Goal: Task Accomplishment & Management: Use online tool/utility

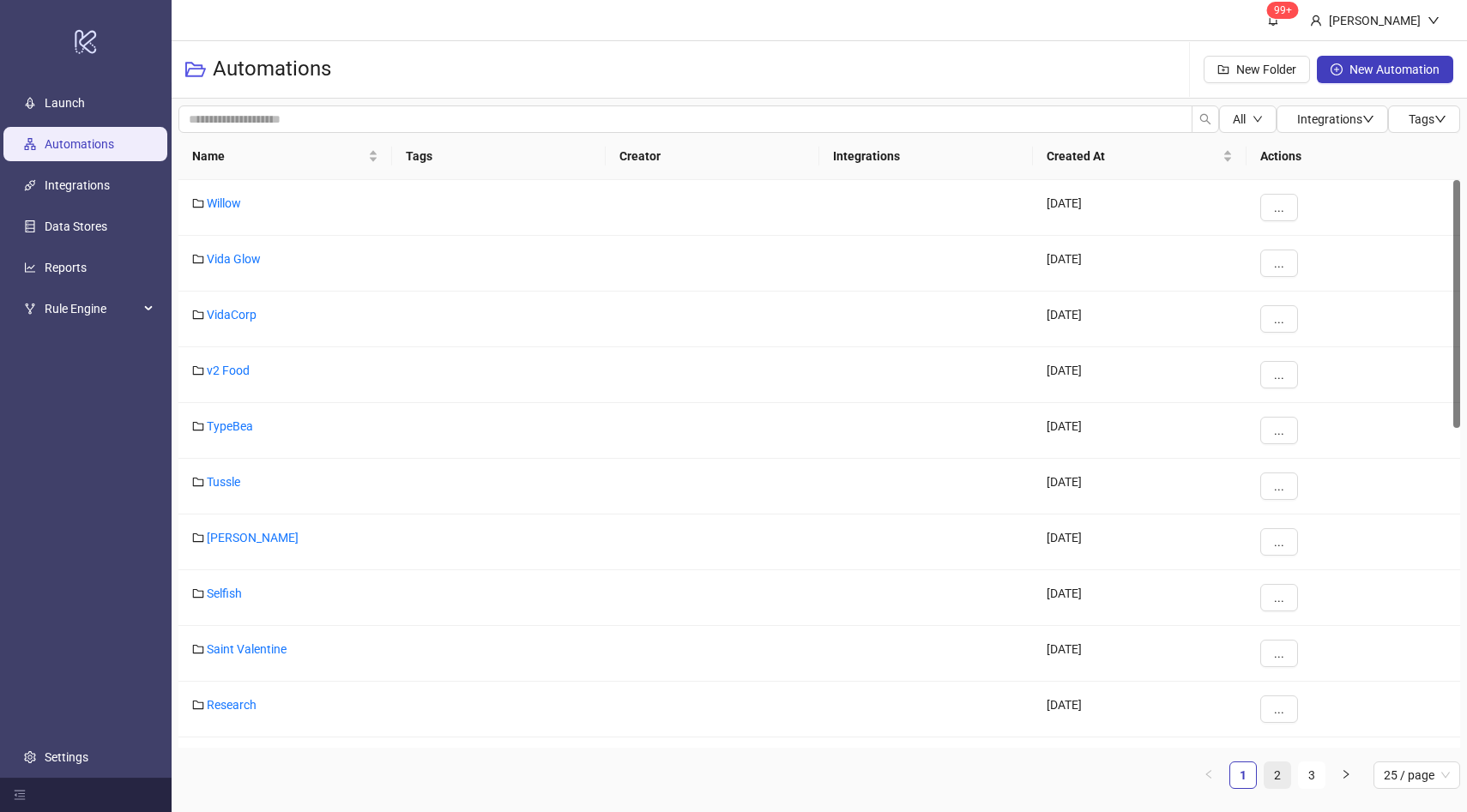
click at [1279, 773] on link "2" at bounding box center [1277, 775] width 26 height 26
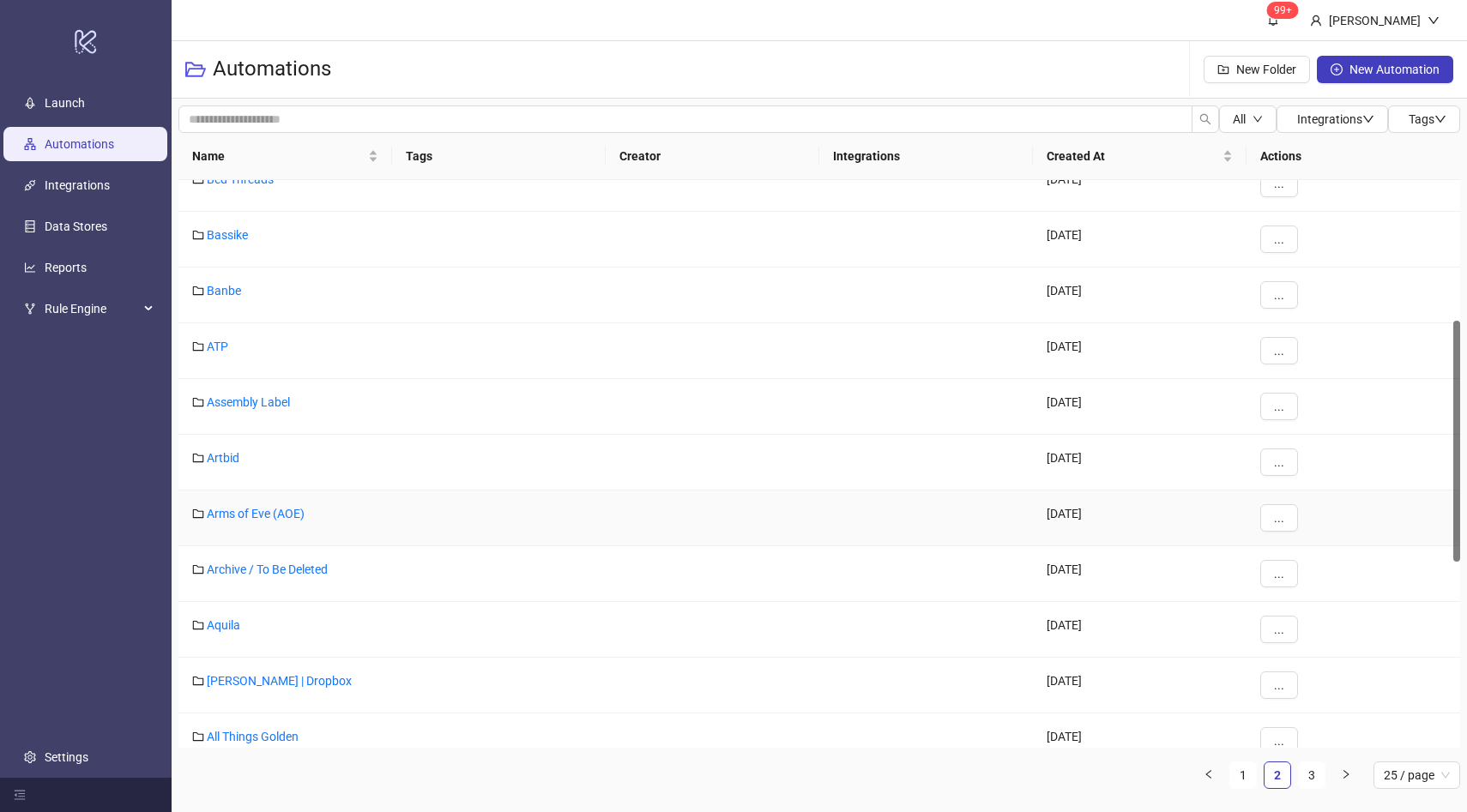
scroll to position [344, 0]
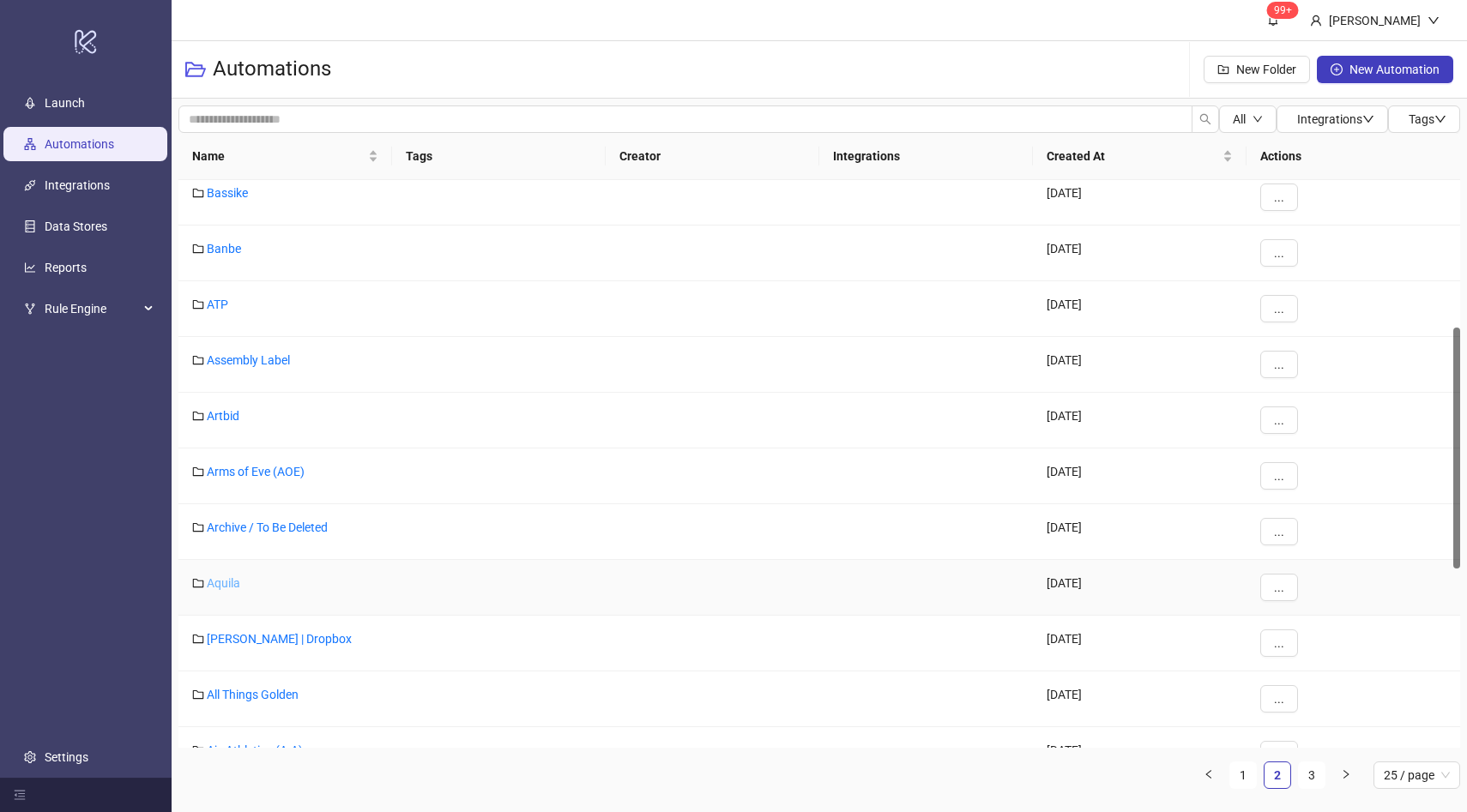
click at [213, 576] on link "Aquila" at bounding box center [223, 582] width 33 height 13
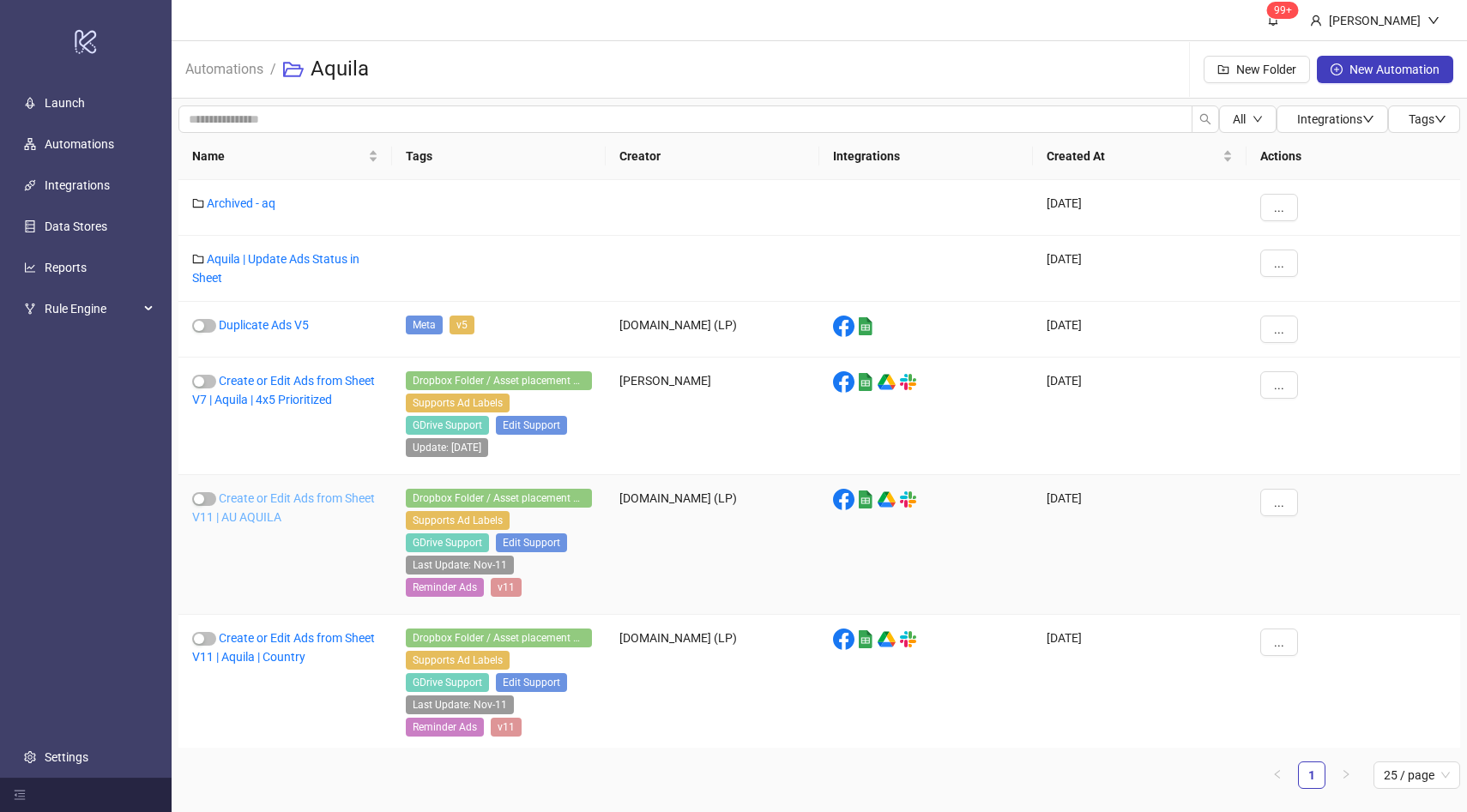
click at [288, 500] on link "Create or Edit Ads from Sheet V11 | AU AQUILA" at bounding box center [283, 508] width 183 height 33
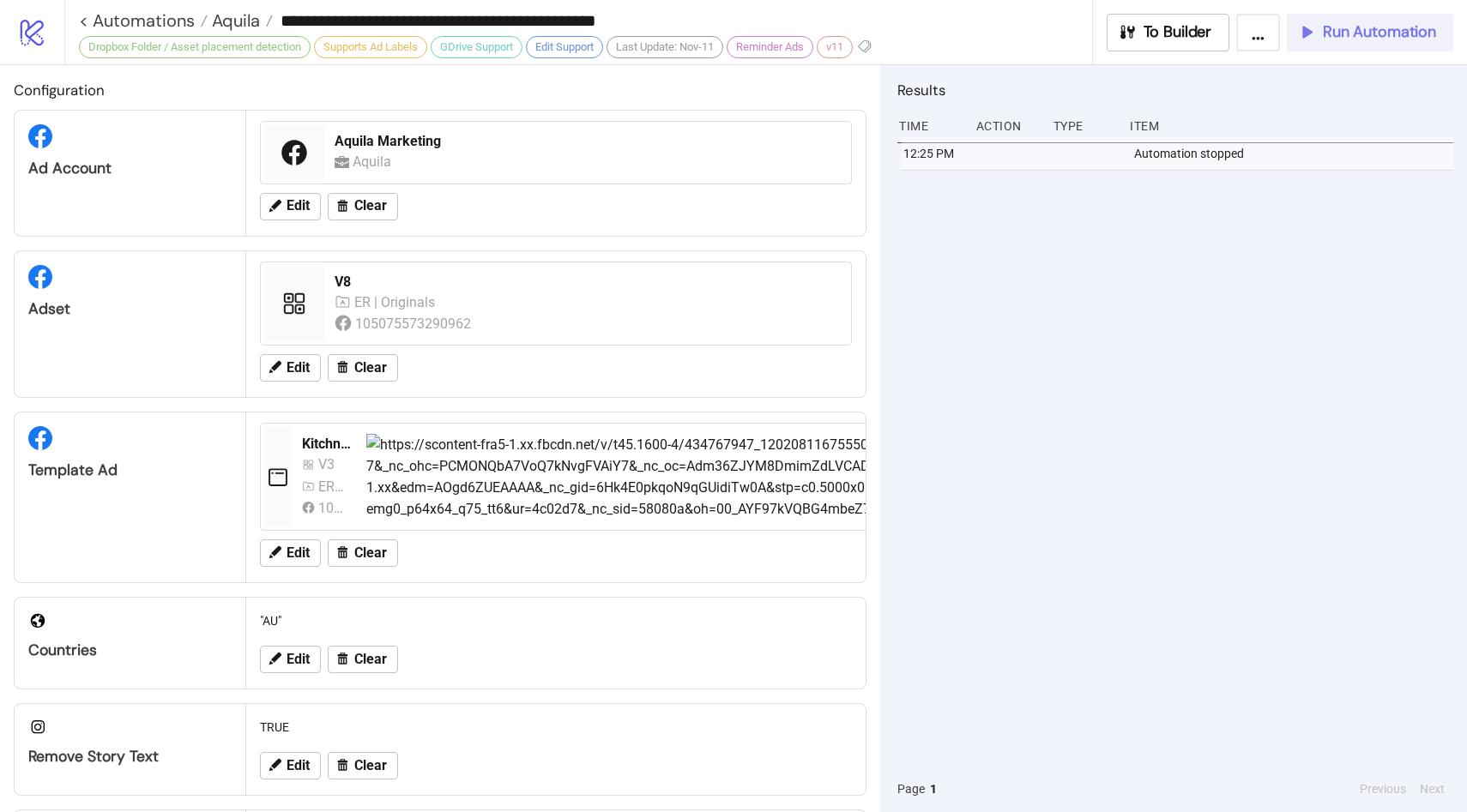
click at [1331, 39] on span "Run Automation" at bounding box center [1379, 32] width 113 height 20
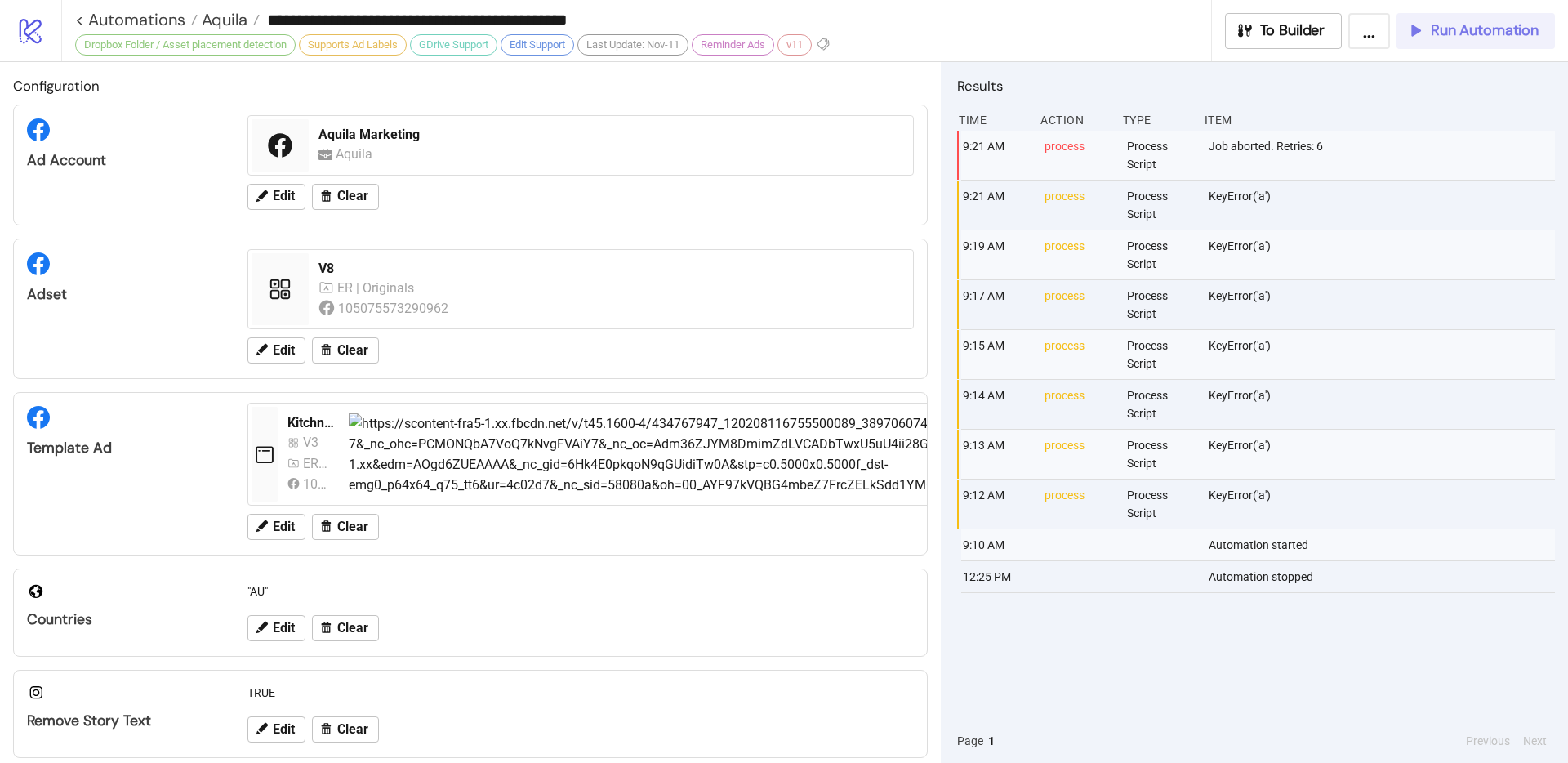
click at [1383, 36] on span "Run Automation" at bounding box center [1484, 30] width 108 height 19
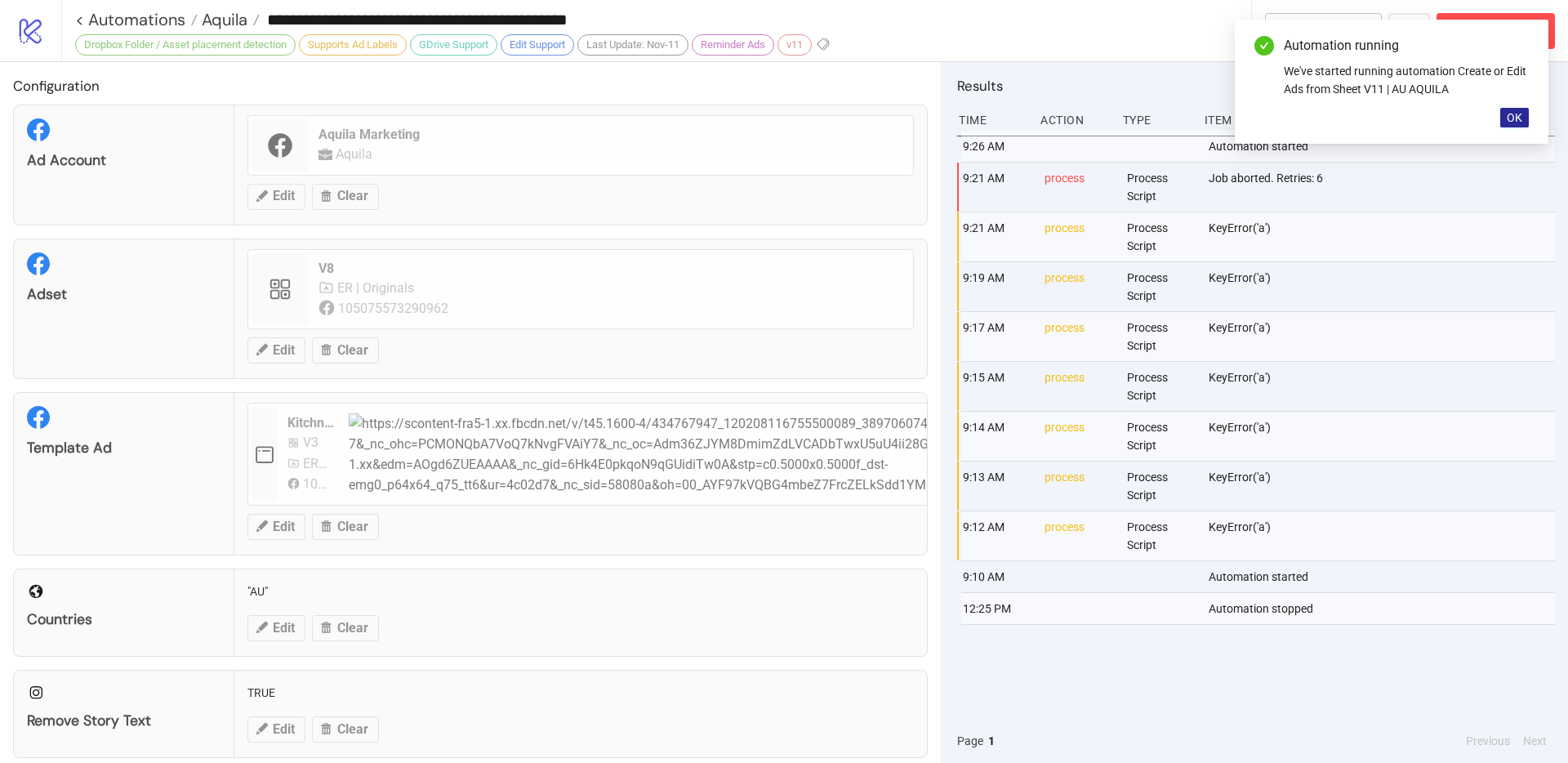
click at [1383, 117] on span "OK" at bounding box center [1514, 118] width 15 height 13
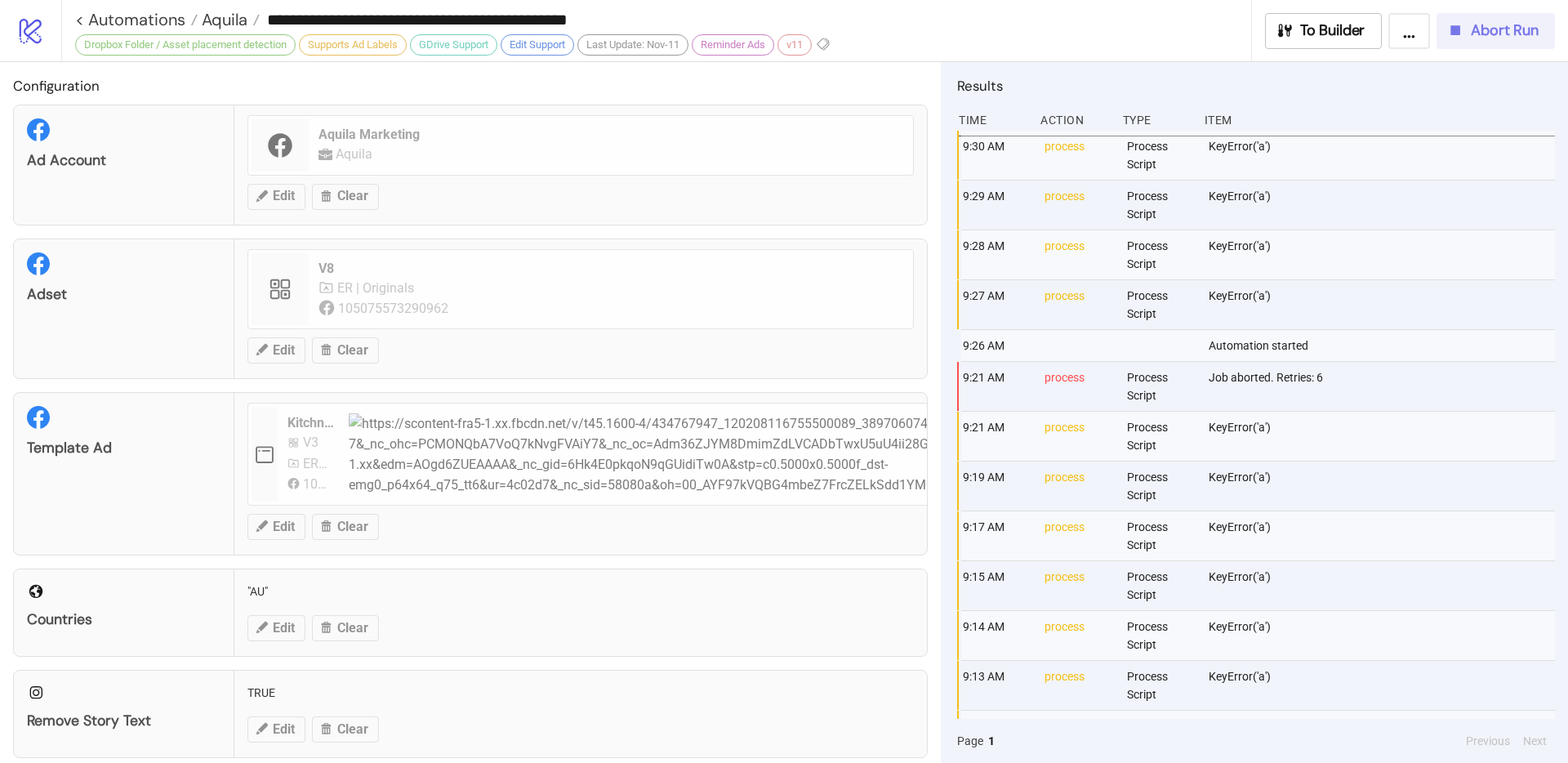
click at [1383, 26] on span "Abort Run" at bounding box center [1504, 30] width 67 height 19
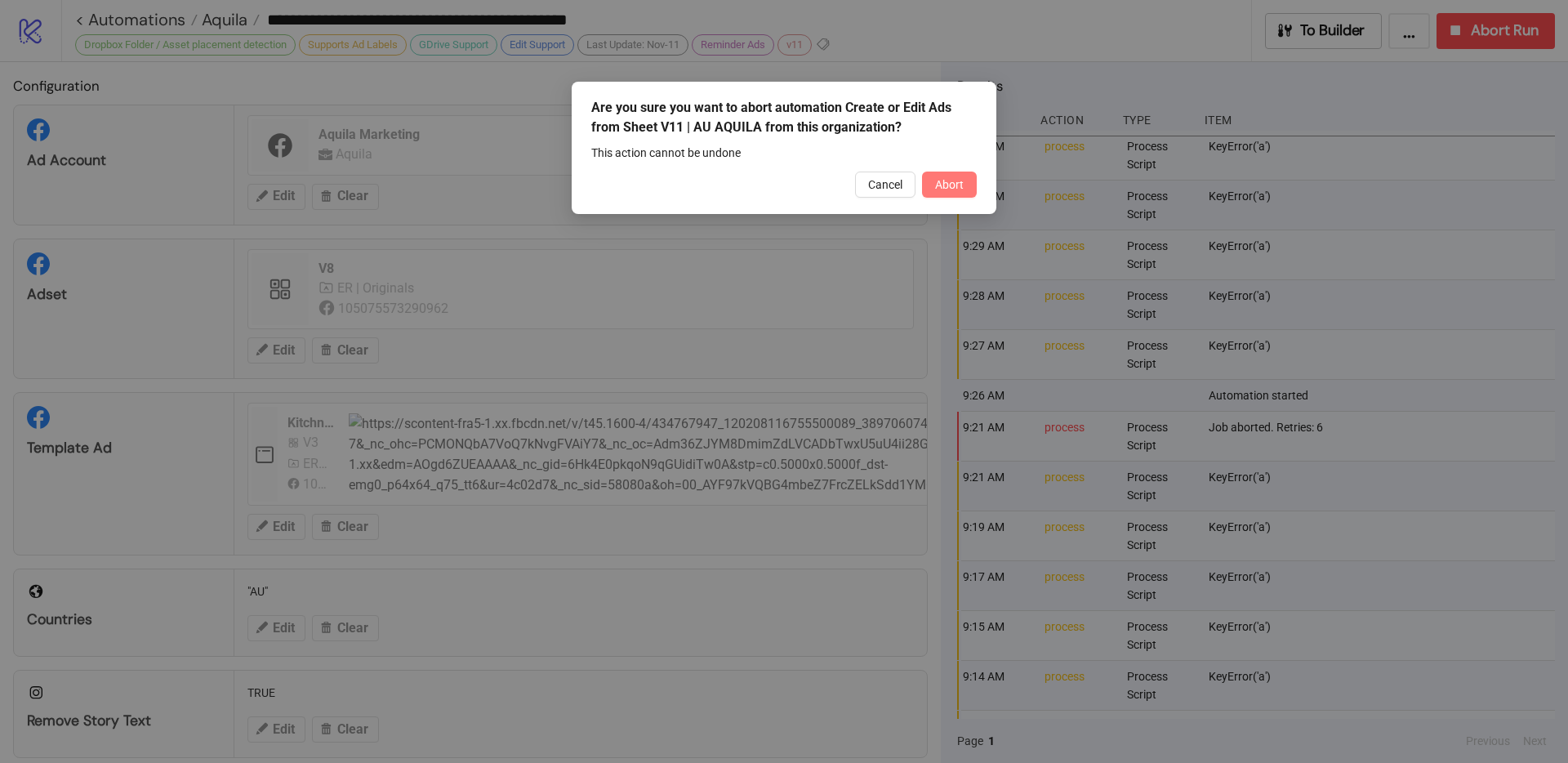
click at [947, 191] on span "Abort" at bounding box center [948, 184] width 28 height 13
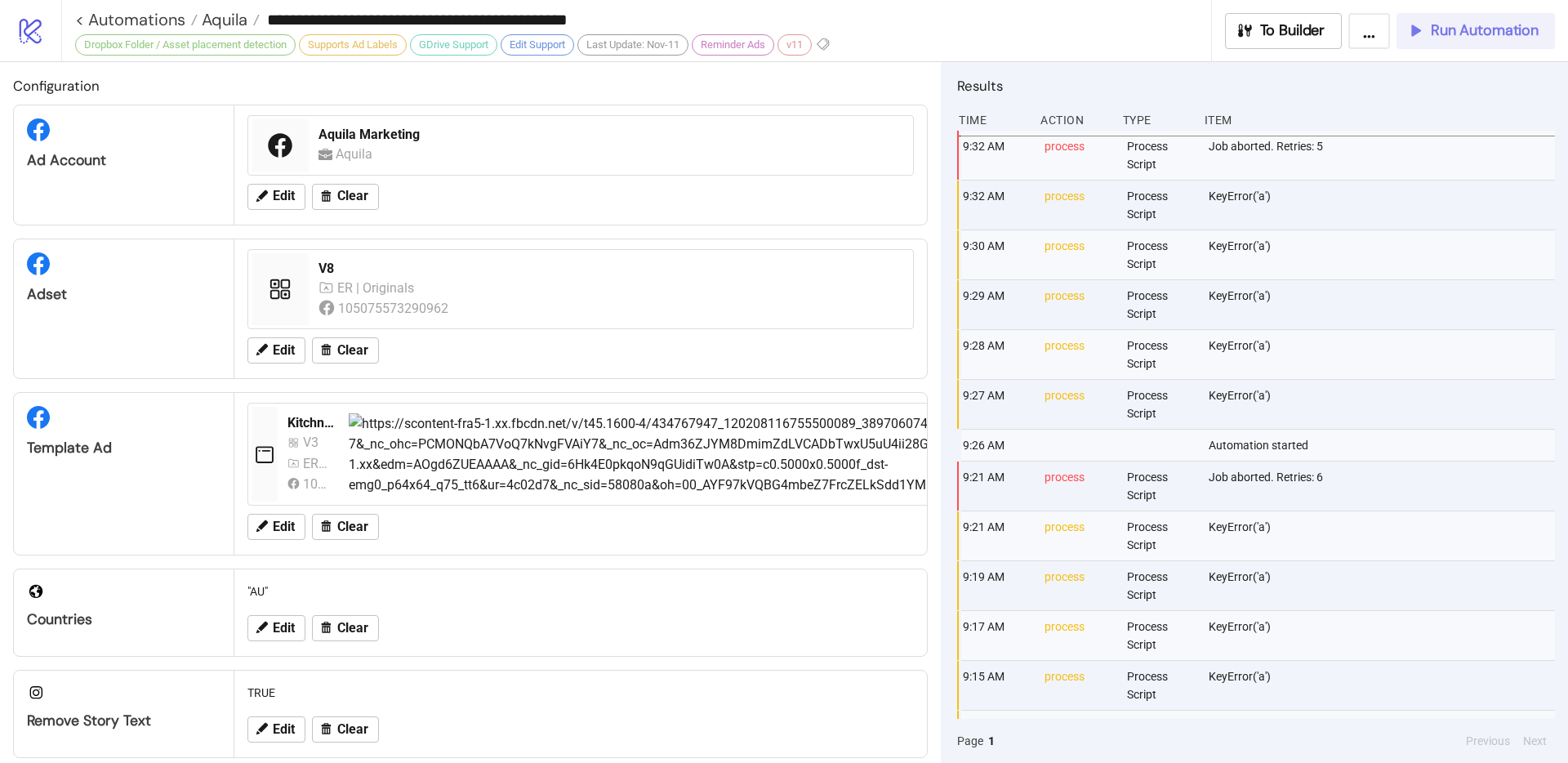
click at [1383, 22] on span "Run Automation" at bounding box center [1484, 30] width 108 height 19
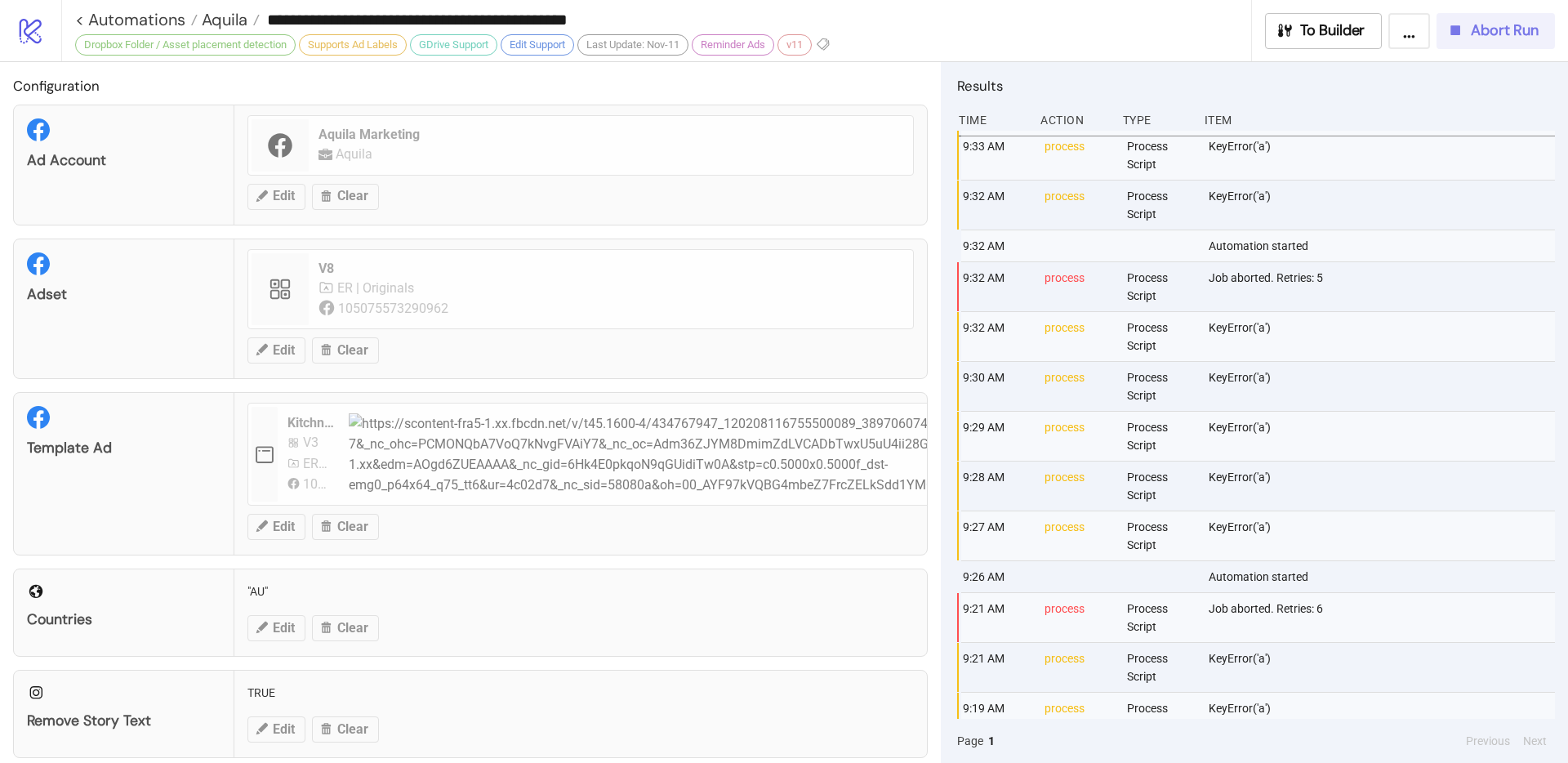
click at [1383, 24] on span "Abort Run" at bounding box center [1504, 30] width 67 height 19
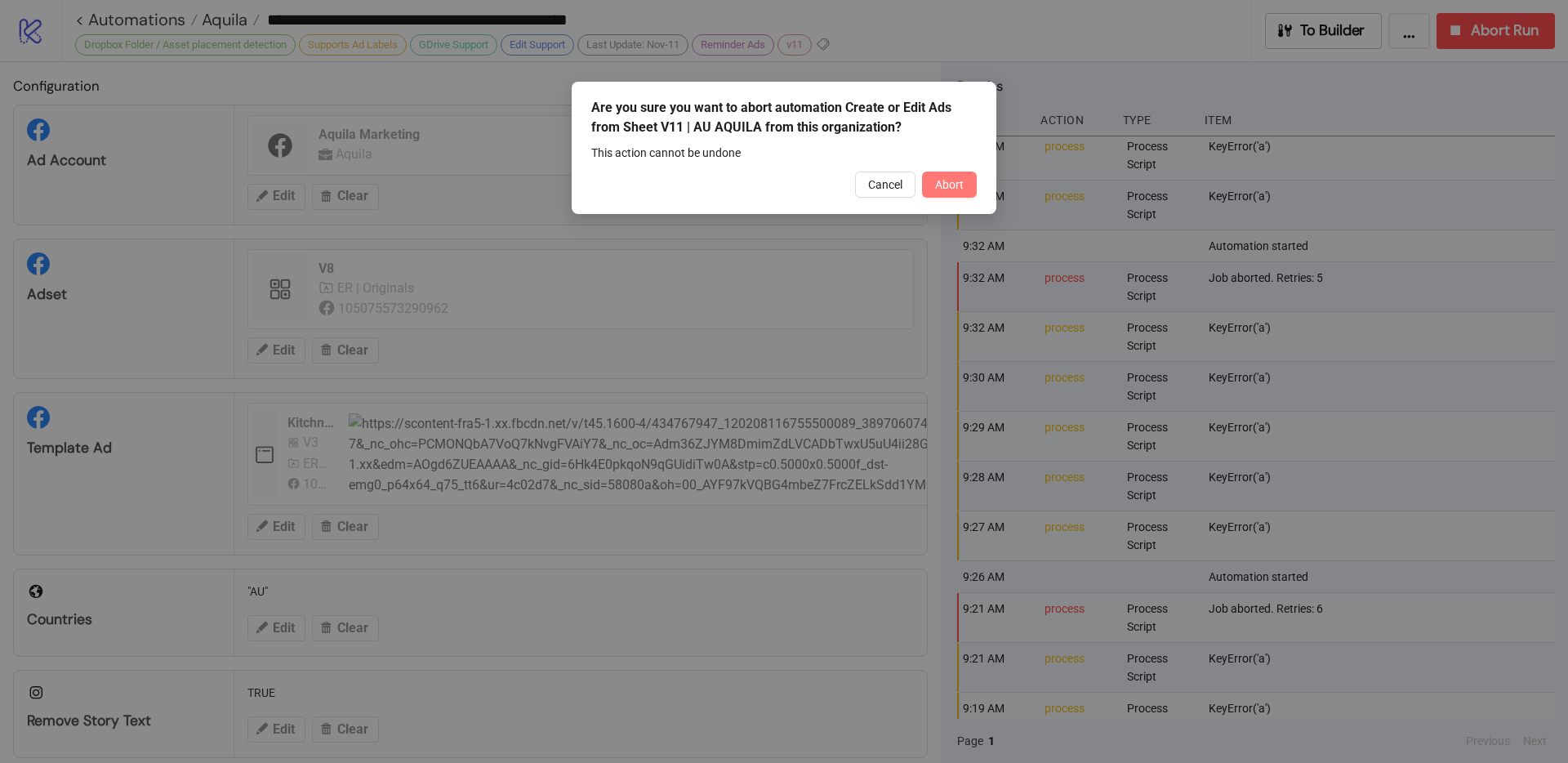
click at [972, 177] on button "Abort" at bounding box center [949, 184] width 55 height 26
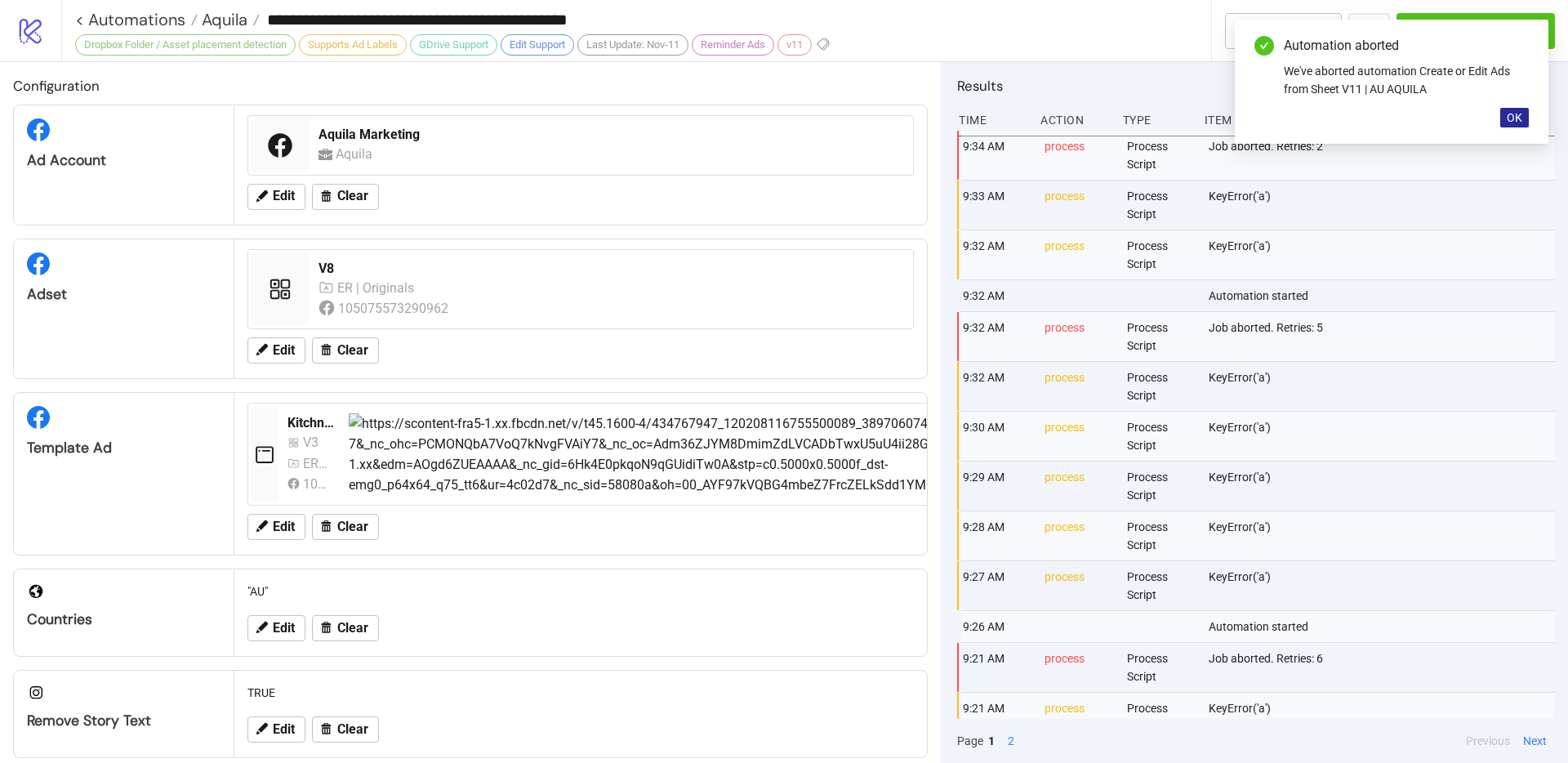
click at [1383, 118] on button "OK" at bounding box center [1513, 118] width 28 height 20
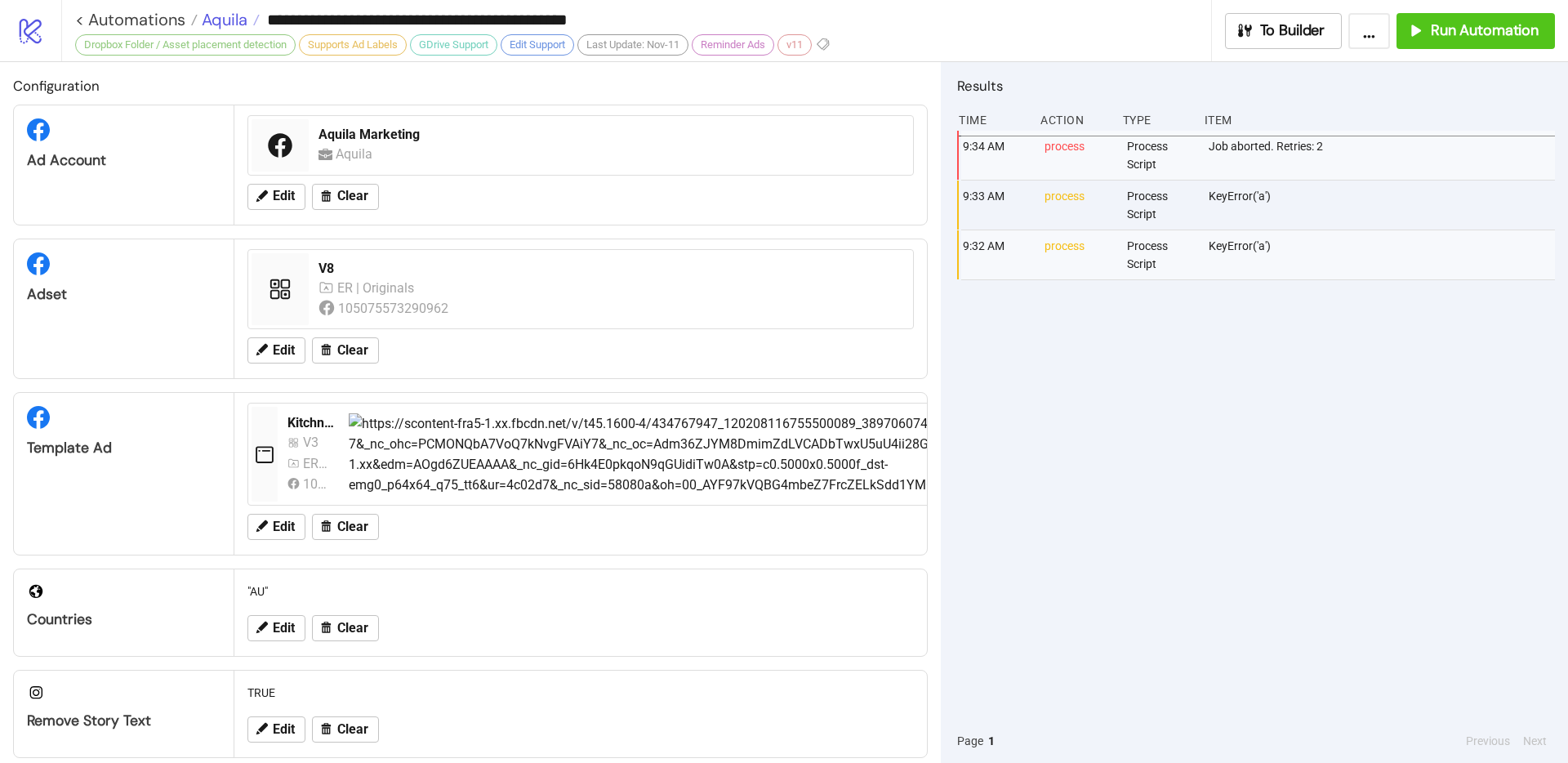
click at [217, 20] on span "Aquila" at bounding box center [222, 19] width 50 height 21
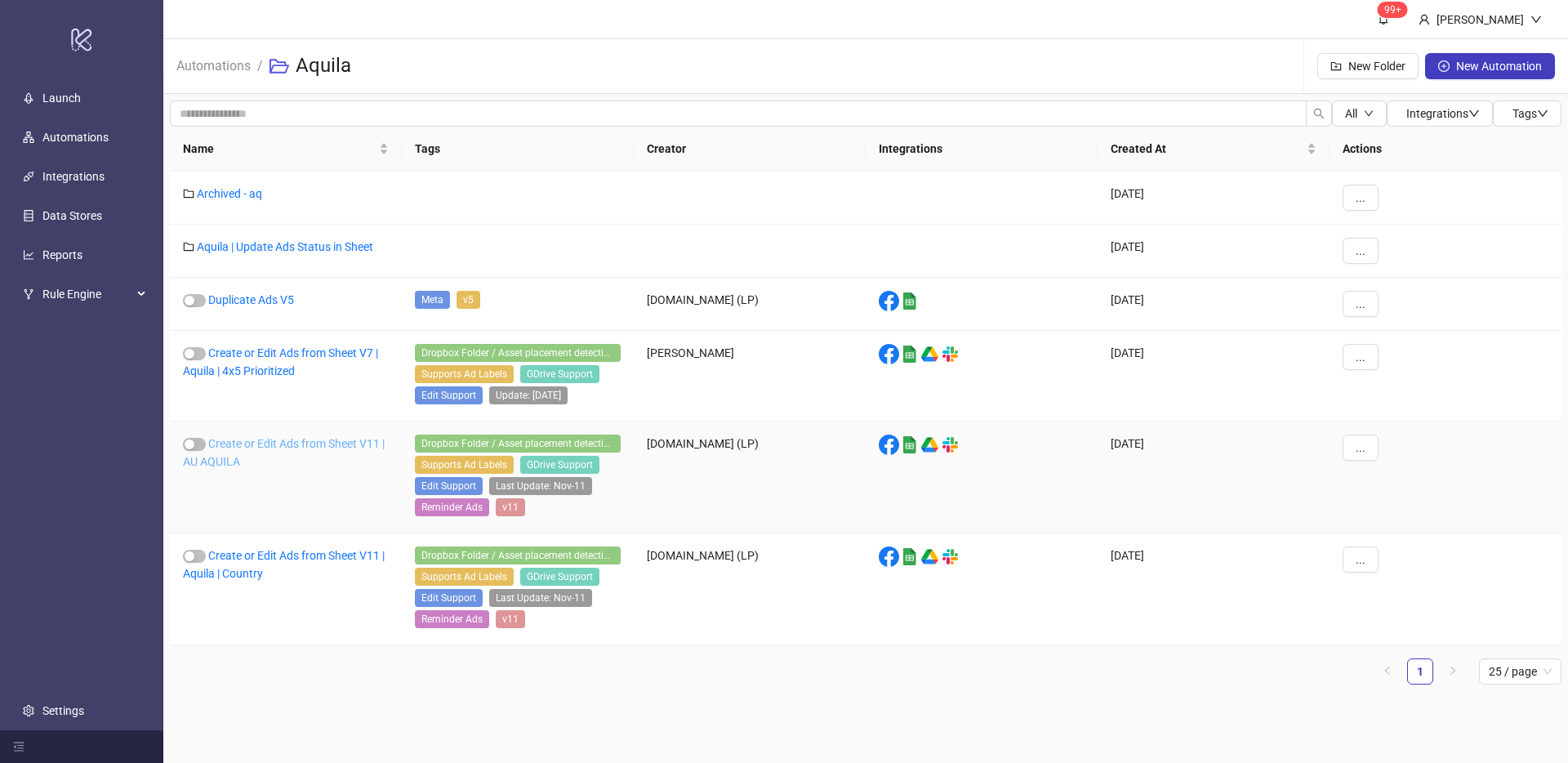
click at [267, 444] on link "Create or Edit Ads from Sheet V11 | AU AQUILA" at bounding box center [283, 452] width 201 height 31
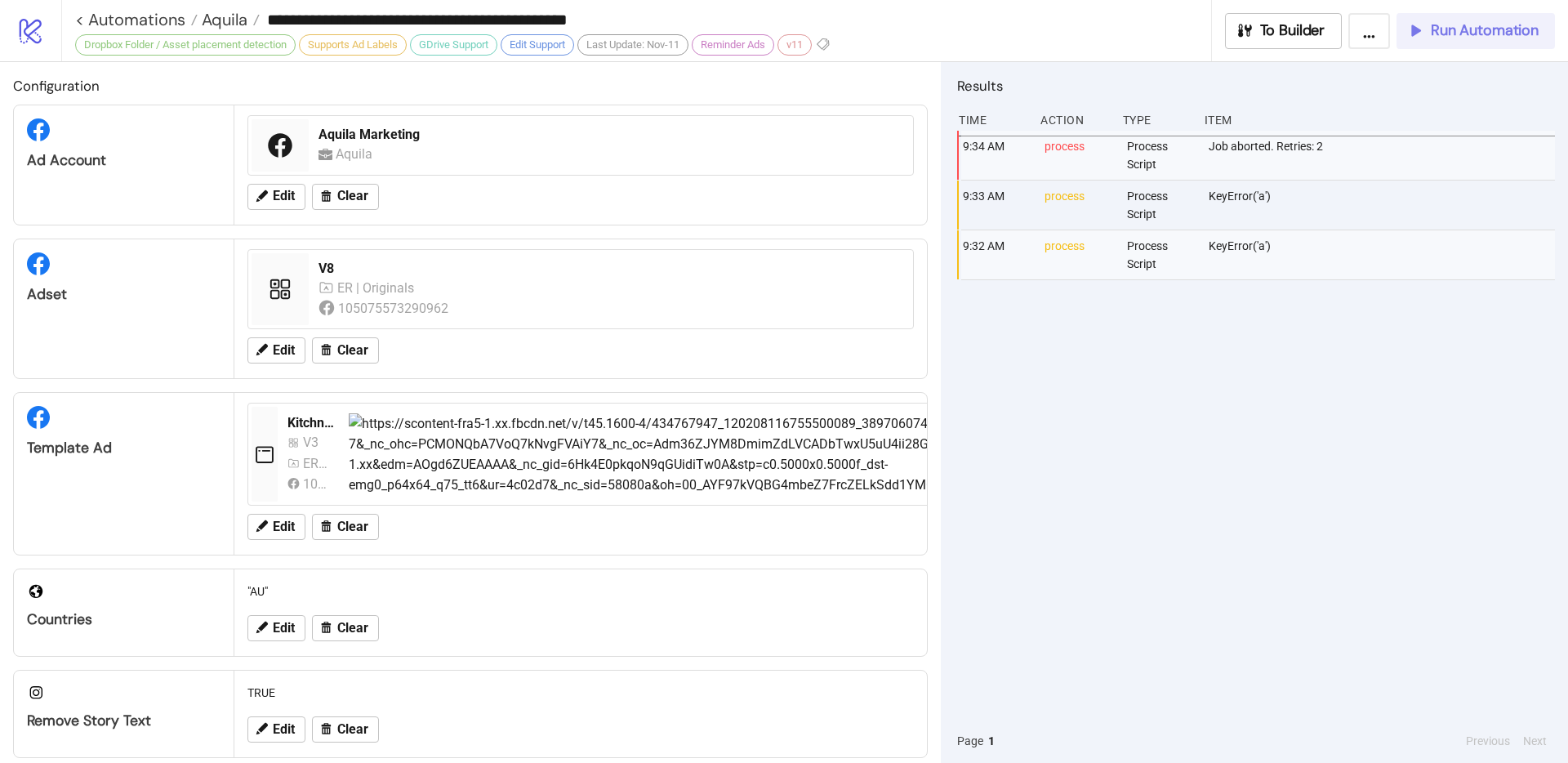
click at [1452, 22] on span "Run Automation" at bounding box center [1484, 30] width 108 height 19
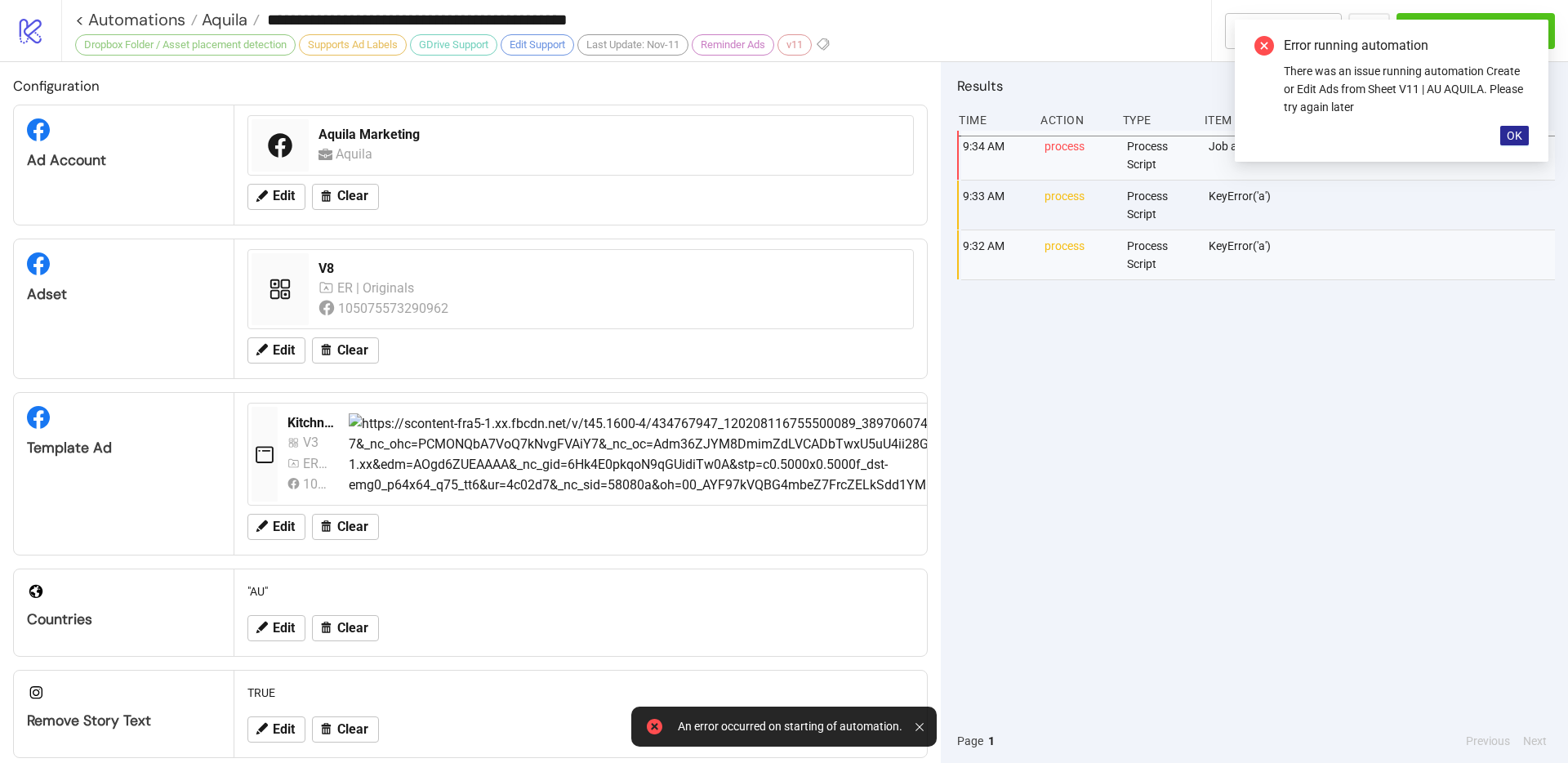
click at [1509, 140] on span "OK" at bounding box center [1514, 136] width 15 height 13
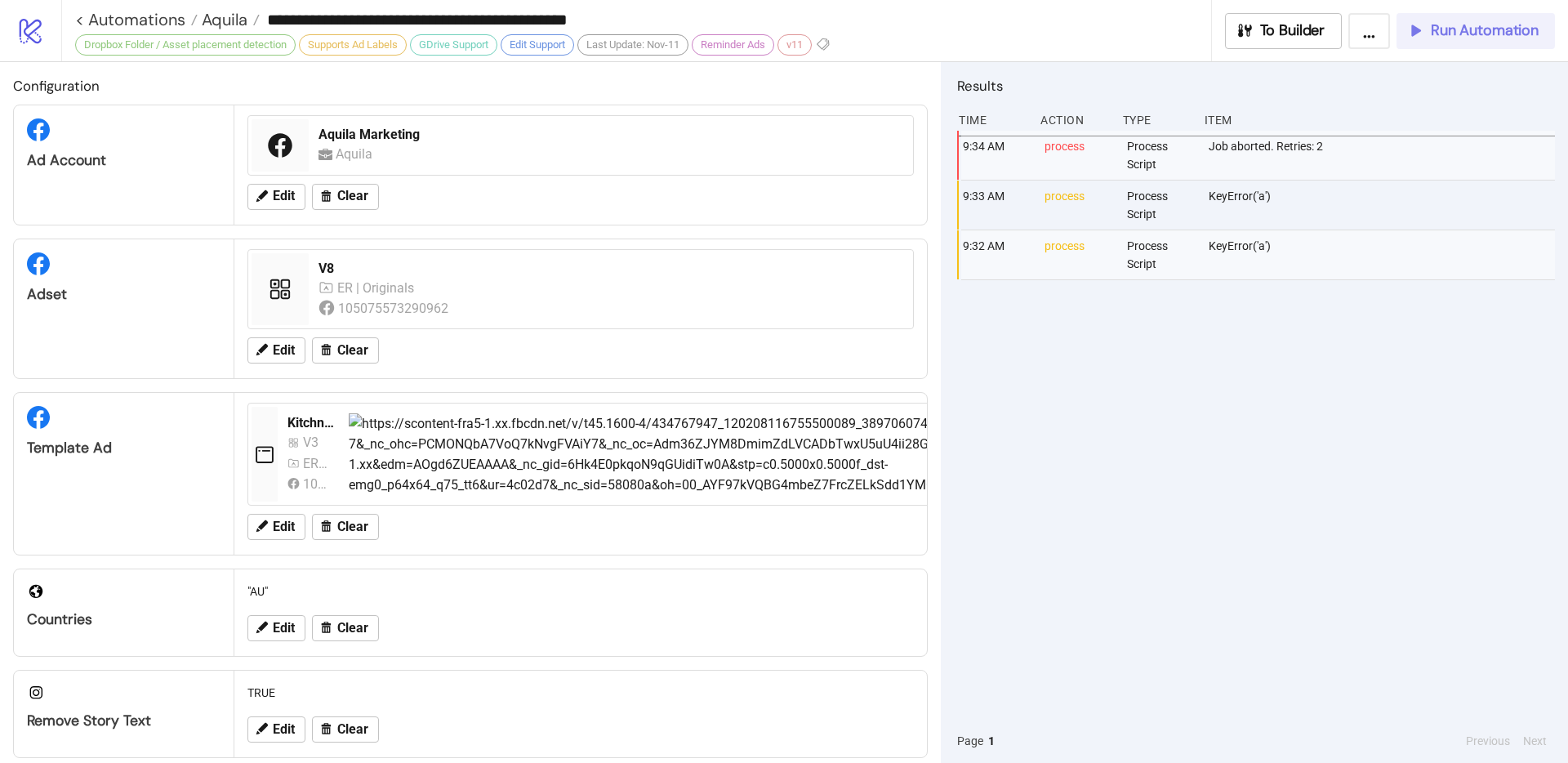
click at [1430, 39] on span "Run Automation" at bounding box center [1484, 30] width 108 height 19
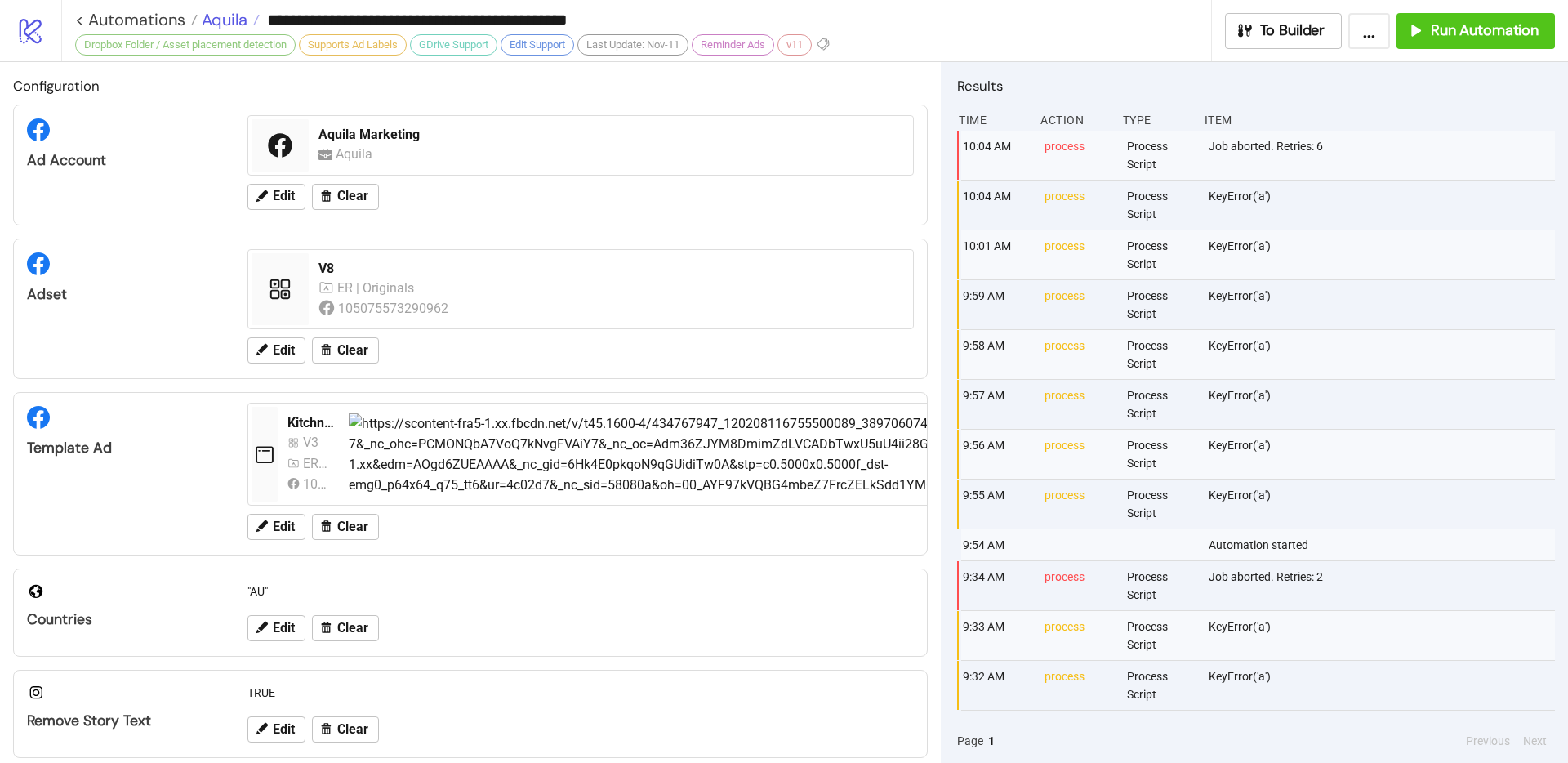
click at [231, 22] on span "Aquila" at bounding box center [222, 19] width 50 height 21
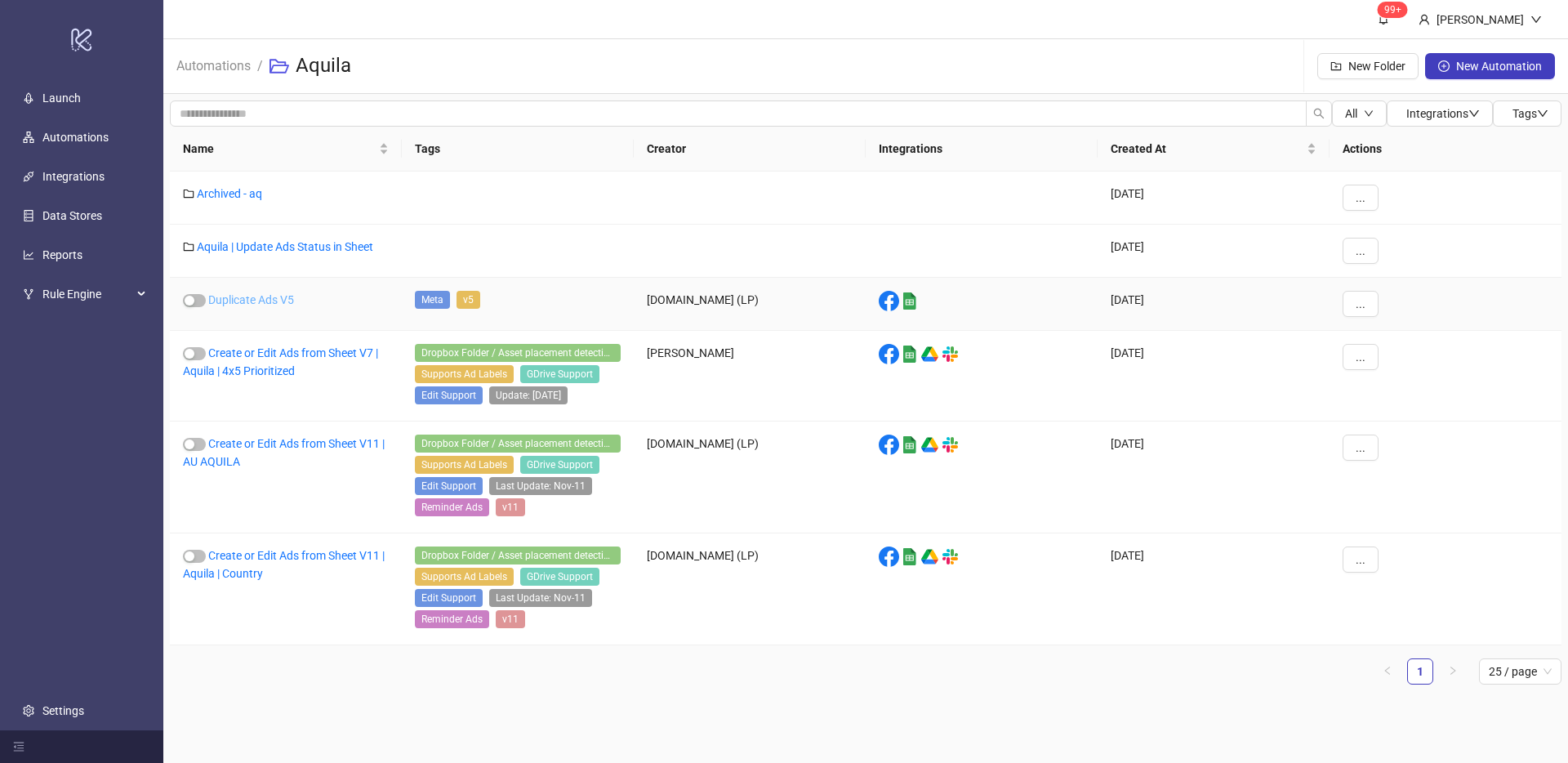
click at [282, 297] on link "Duplicate Ads V5" at bounding box center [251, 300] width 86 height 13
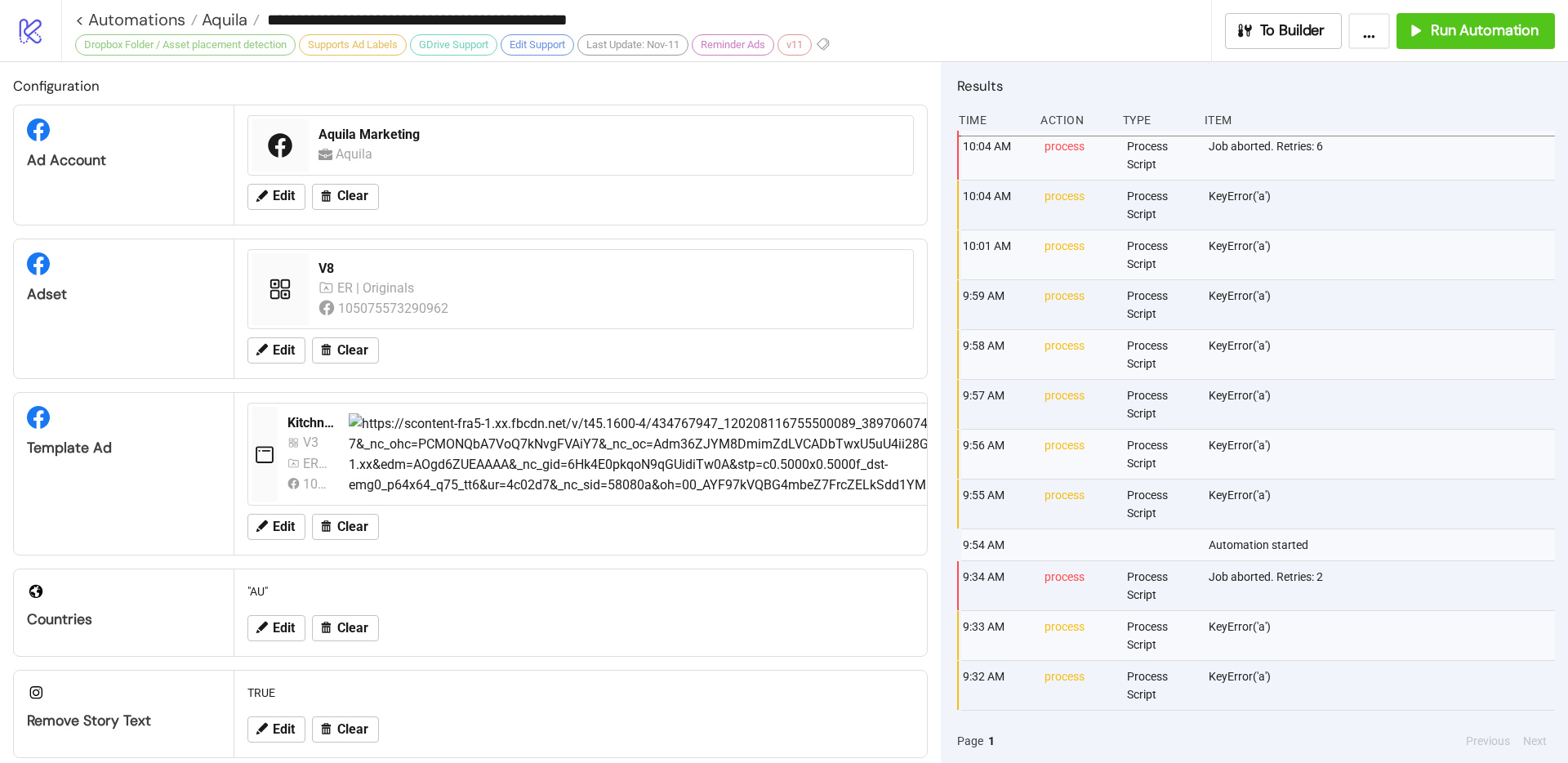
type input "**********"
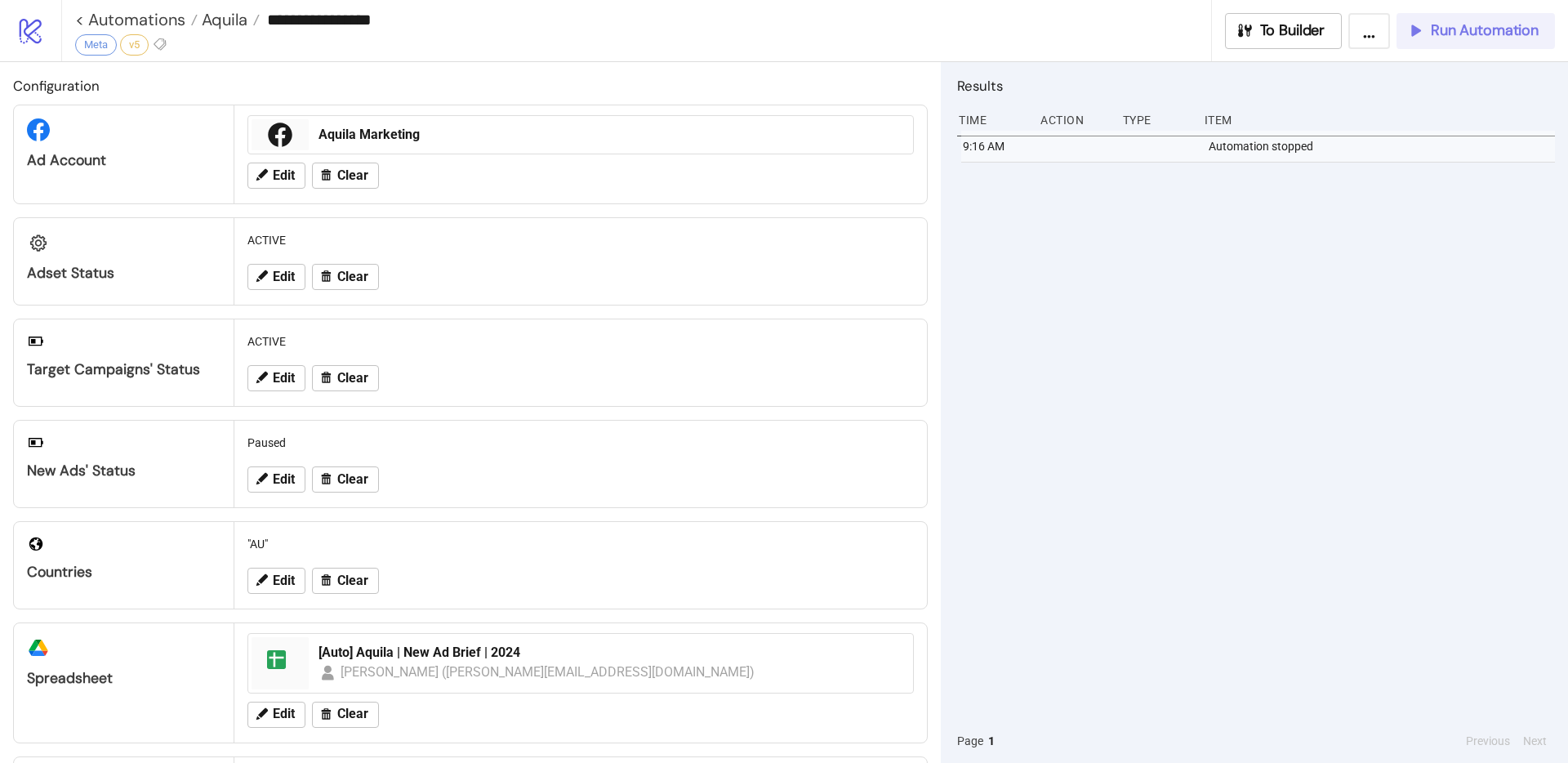
click at [1483, 36] on span "Run Automation" at bounding box center [1484, 30] width 108 height 19
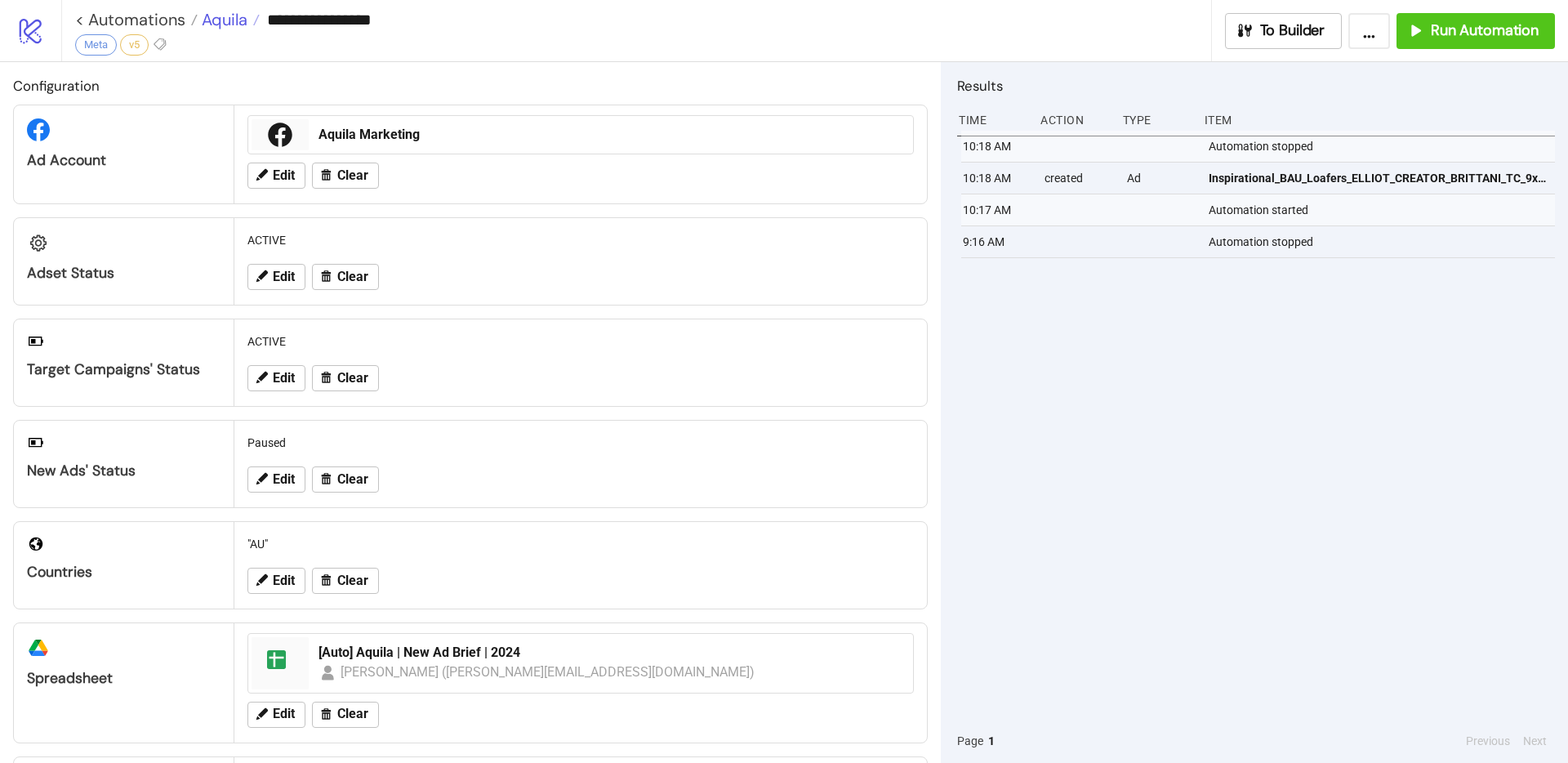
click at [212, 20] on span "Aquila" at bounding box center [222, 19] width 50 height 21
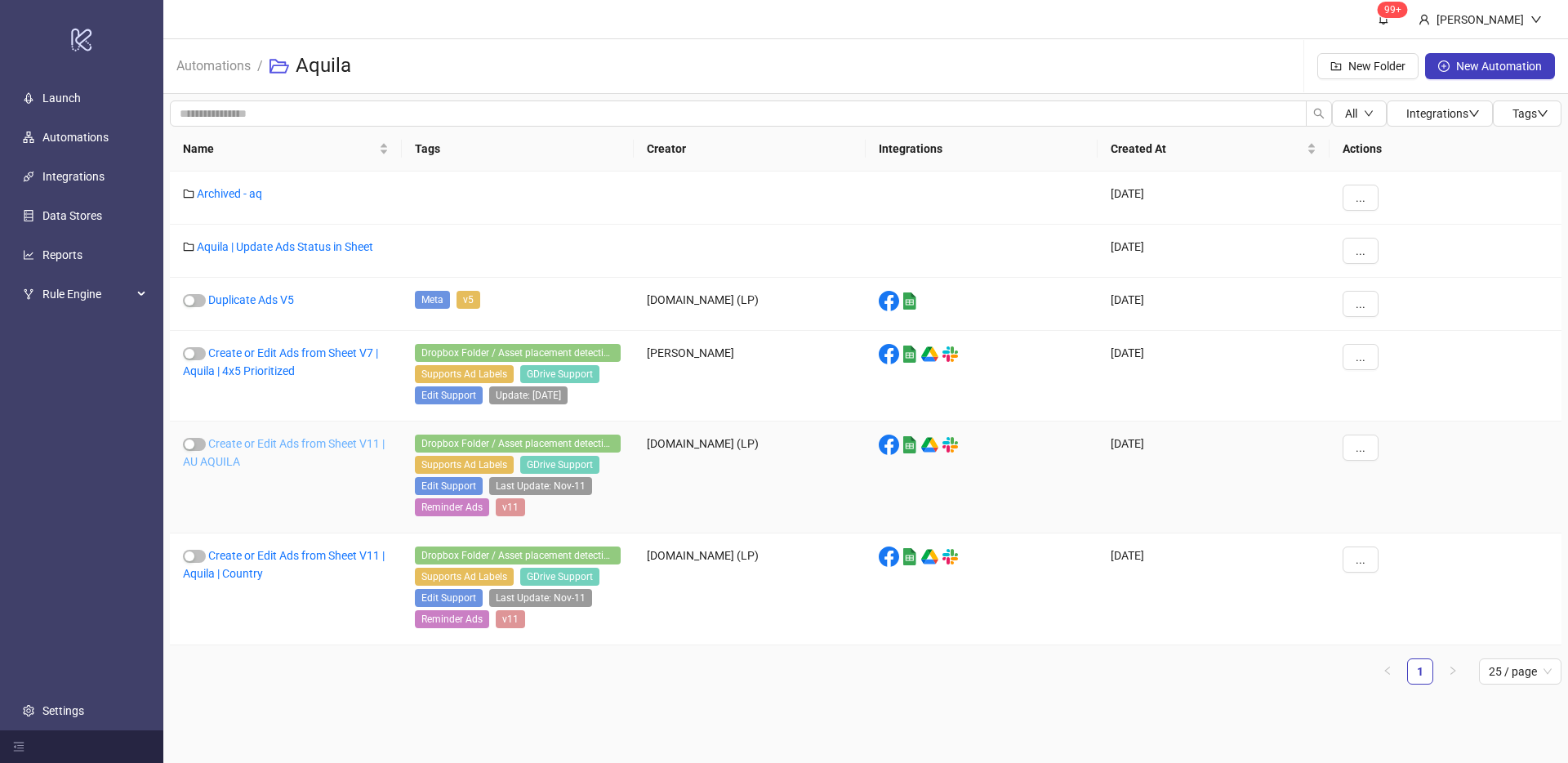
click at [271, 440] on link "Create or Edit Ads from Sheet V11 | AU AQUILA" at bounding box center [283, 452] width 201 height 31
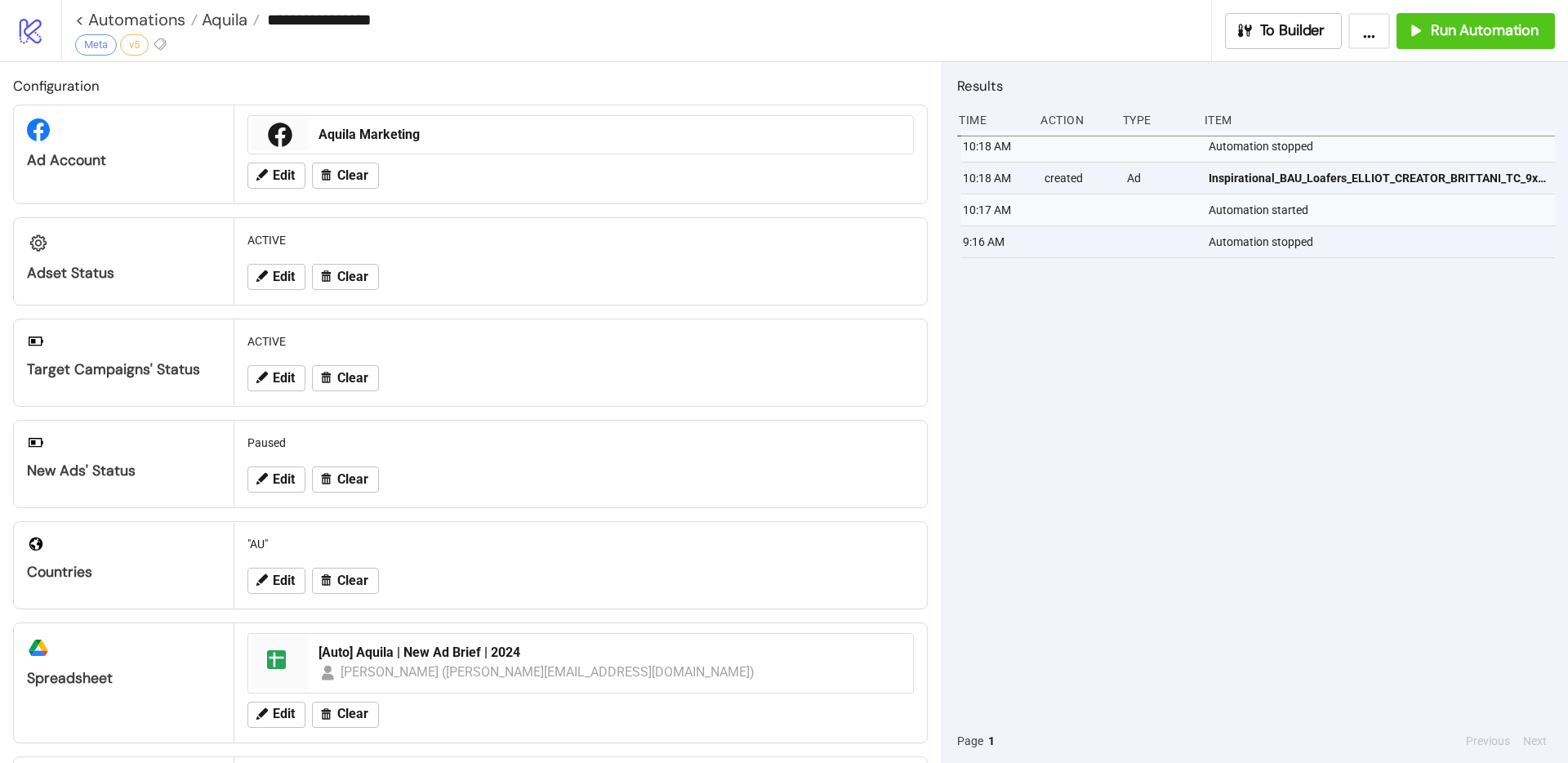
type input "**********"
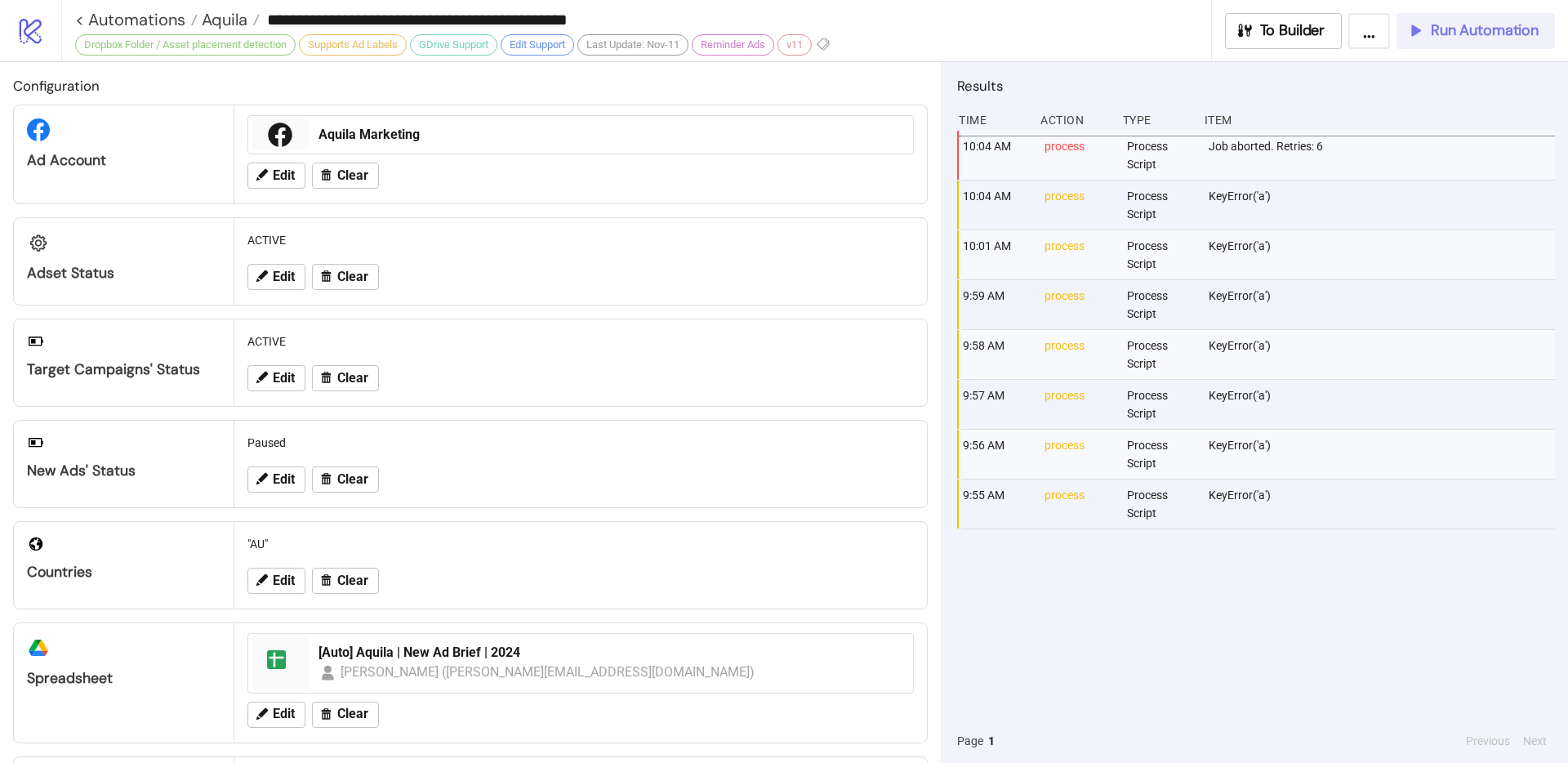
click at [1460, 35] on span "Run Automation" at bounding box center [1484, 30] width 108 height 19
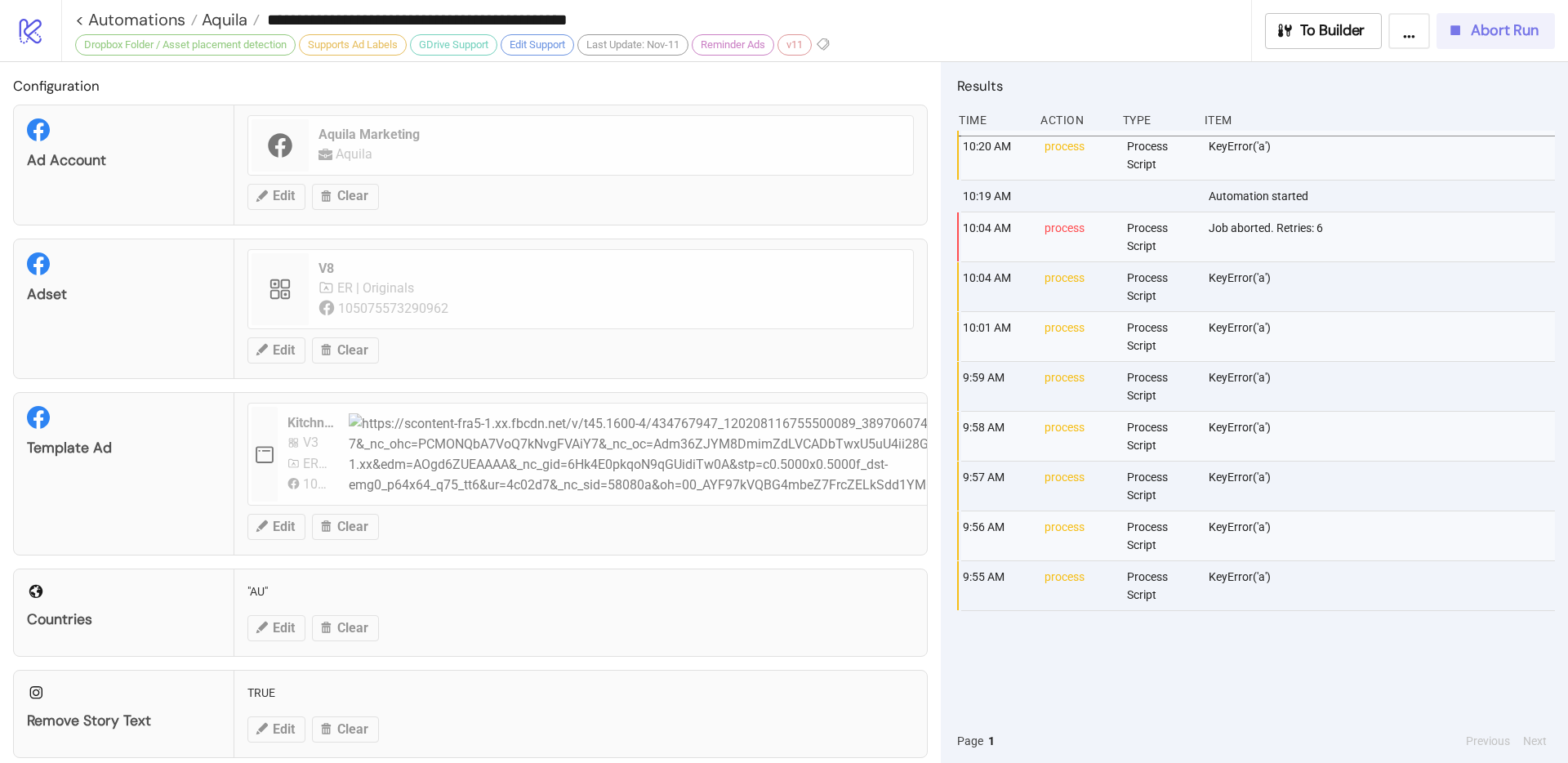
click at [1491, 40] on button "Abort Run" at bounding box center [1495, 30] width 118 height 36
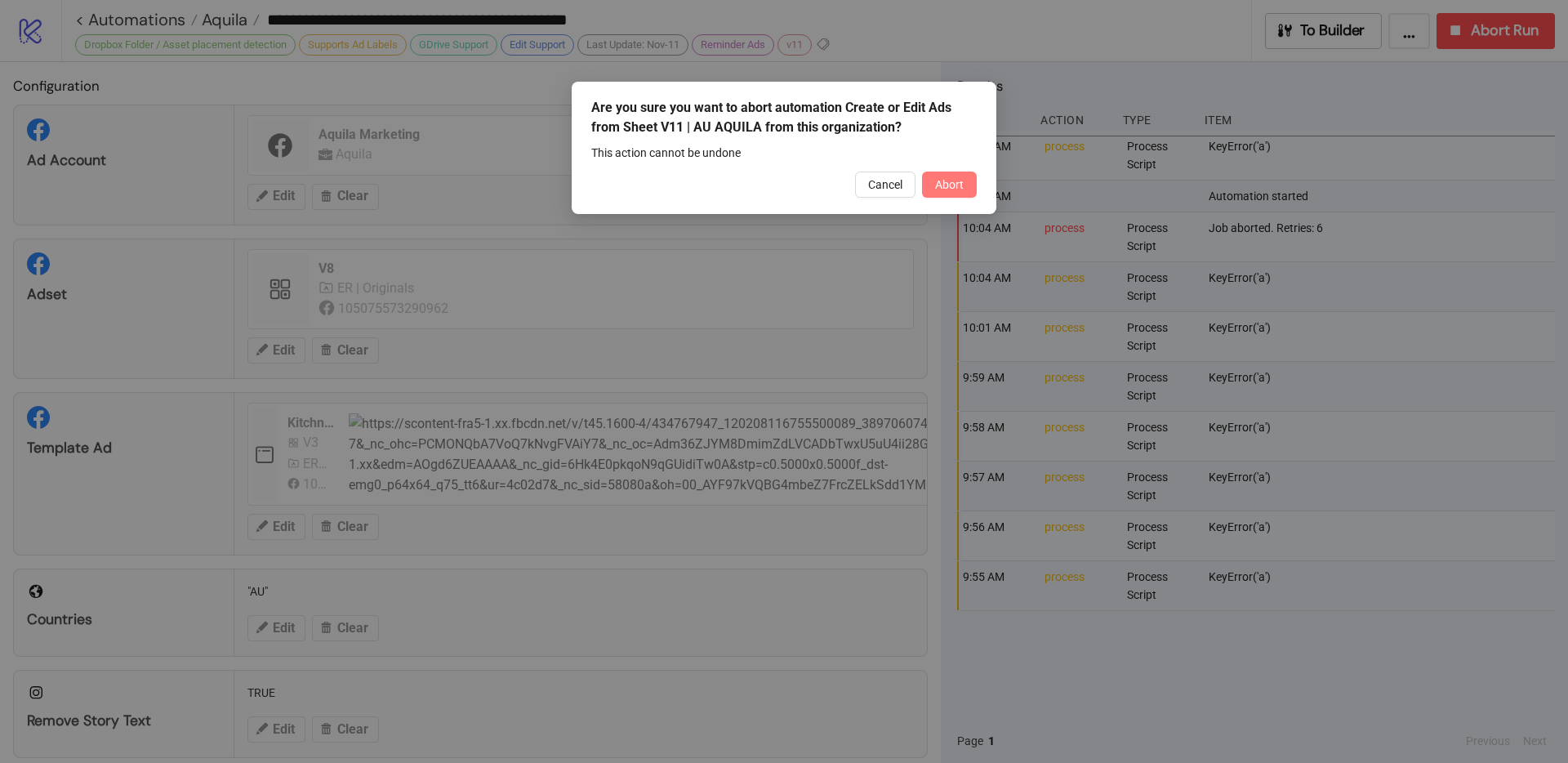
click at [968, 184] on button "Abort" at bounding box center [949, 184] width 55 height 26
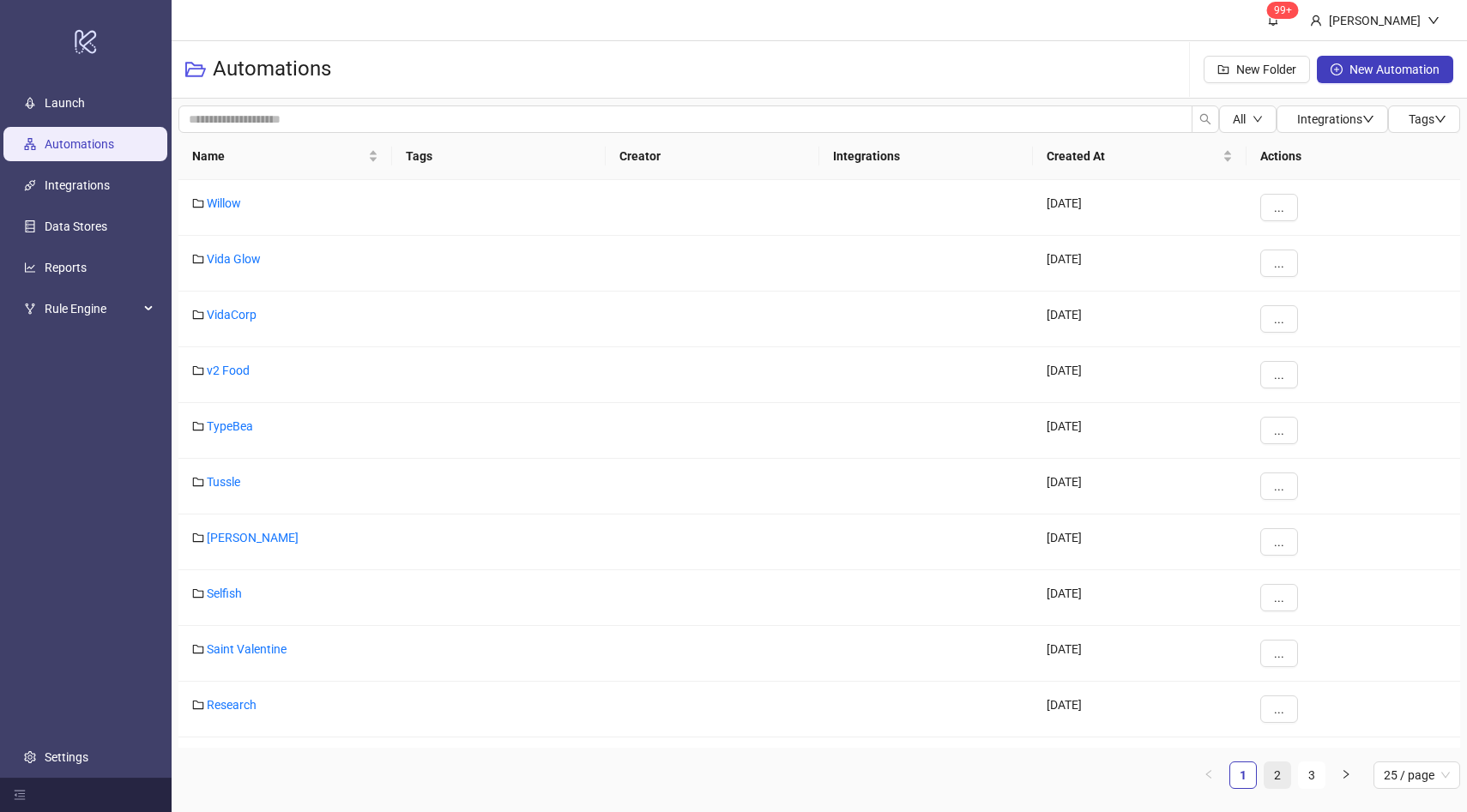
click at [1277, 773] on link "2" at bounding box center [1277, 775] width 26 height 26
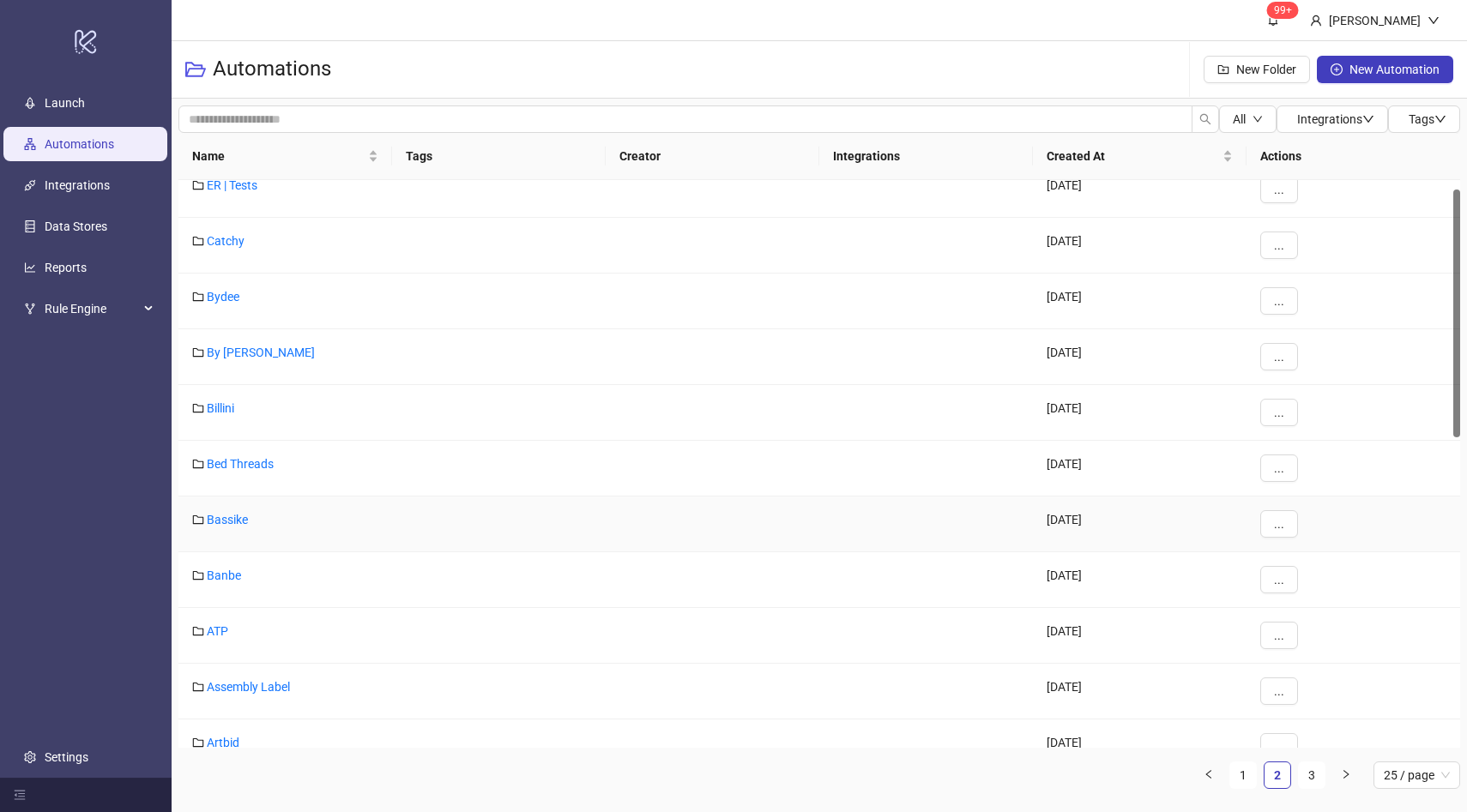
scroll to position [22, 0]
click at [222, 625] on link "ATP" at bounding box center [217, 626] width 21 height 13
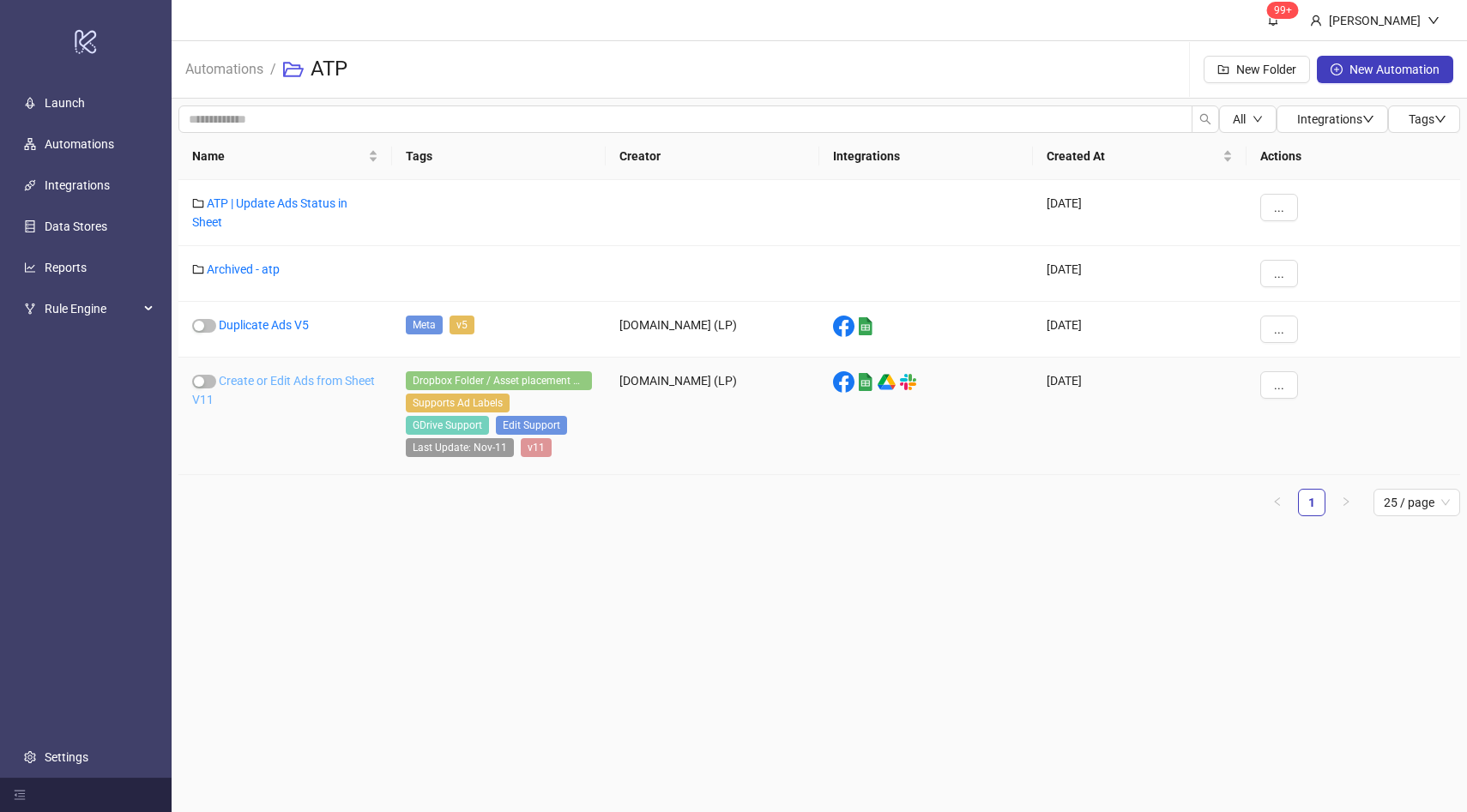
click at [303, 384] on link "Create or Edit Ads from Sheet V11" at bounding box center [283, 390] width 183 height 33
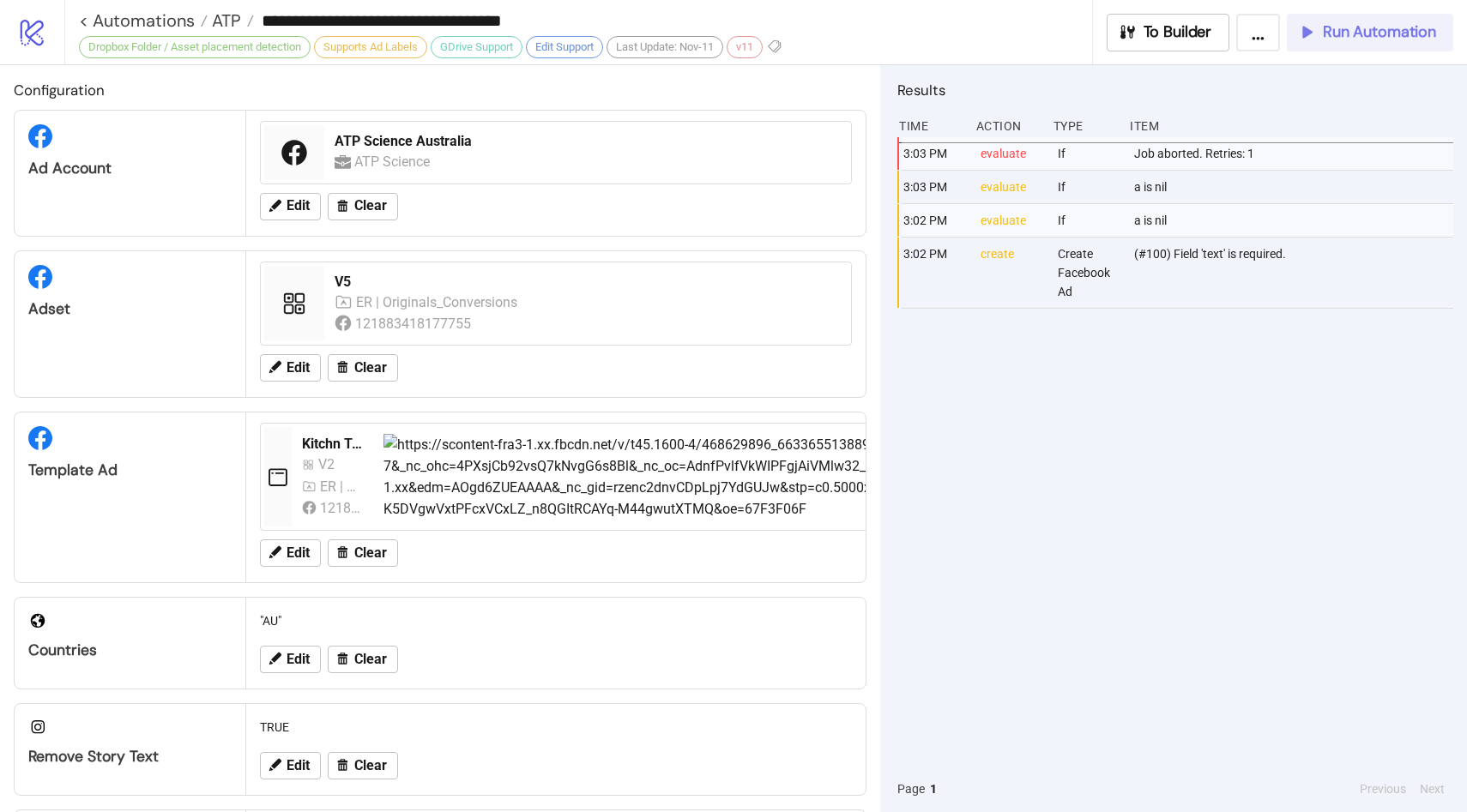
click at [1335, 44] on button "Run Automation" at bounding box center [1369, 32] width 167 height 37
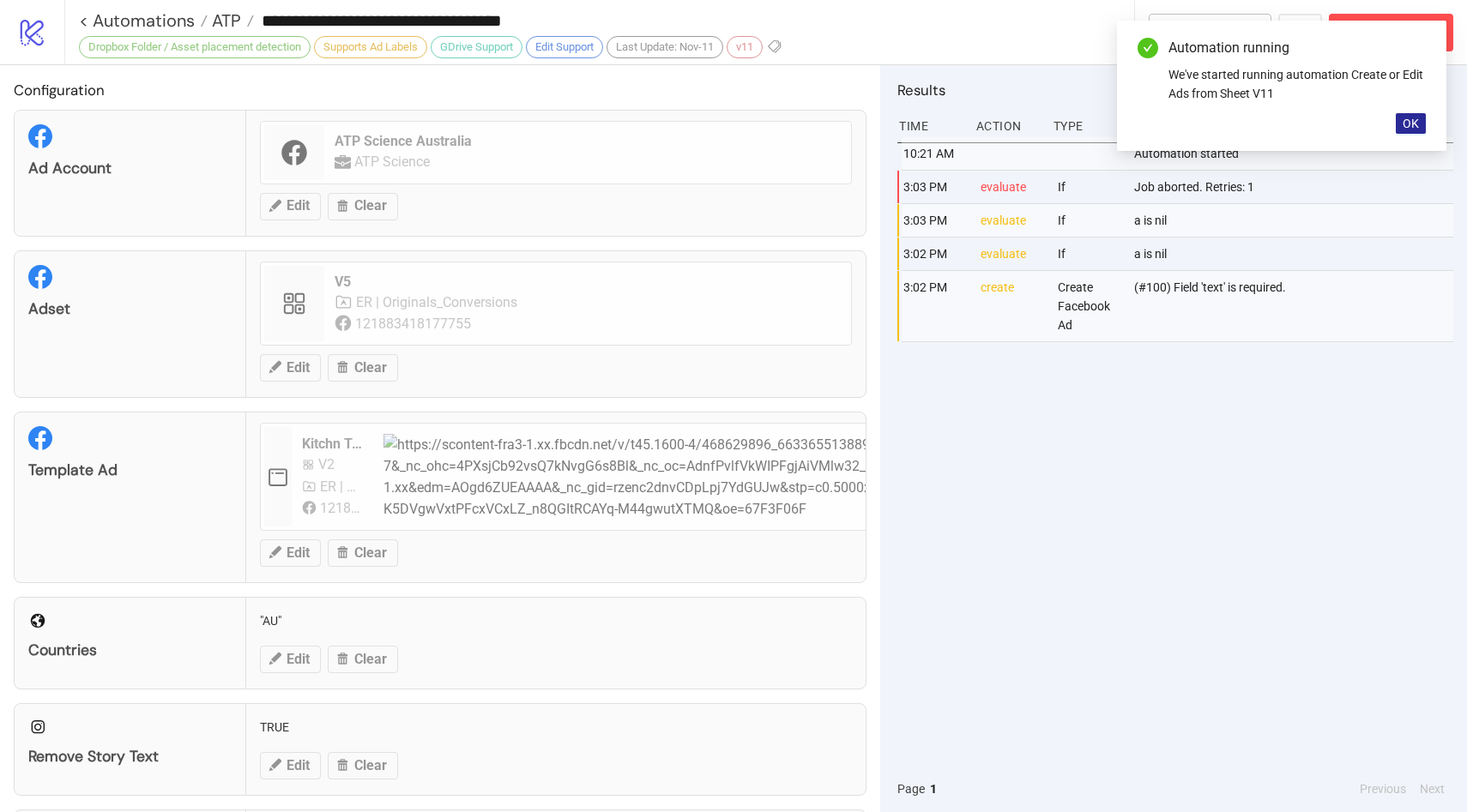
click at [1419, 130] on button "OK" at bounding box center [1410, 123] width 30 height 21
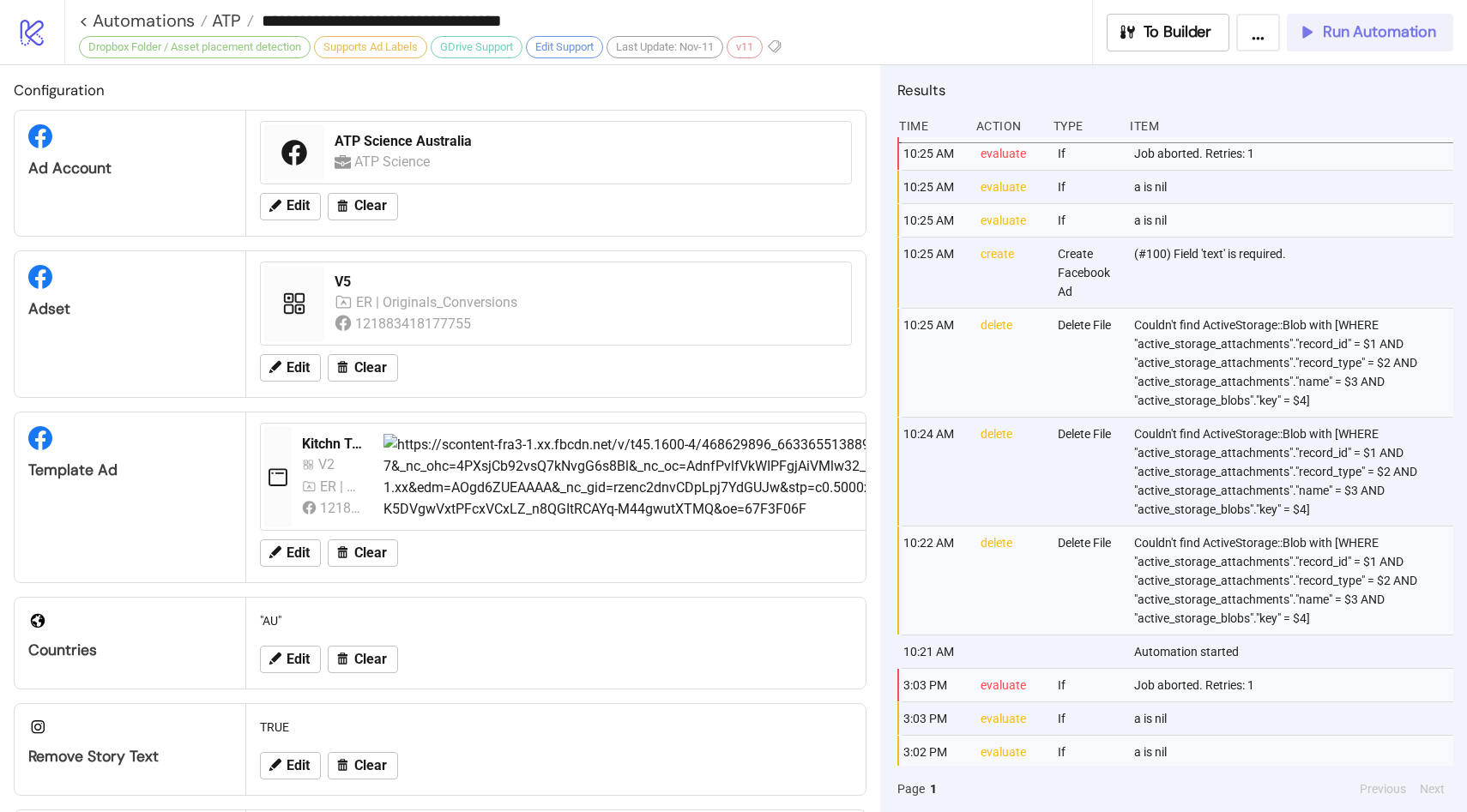
click at [1360, 29] on span "Run Automation" at bounding box center [1379, 32] width 113 height 20
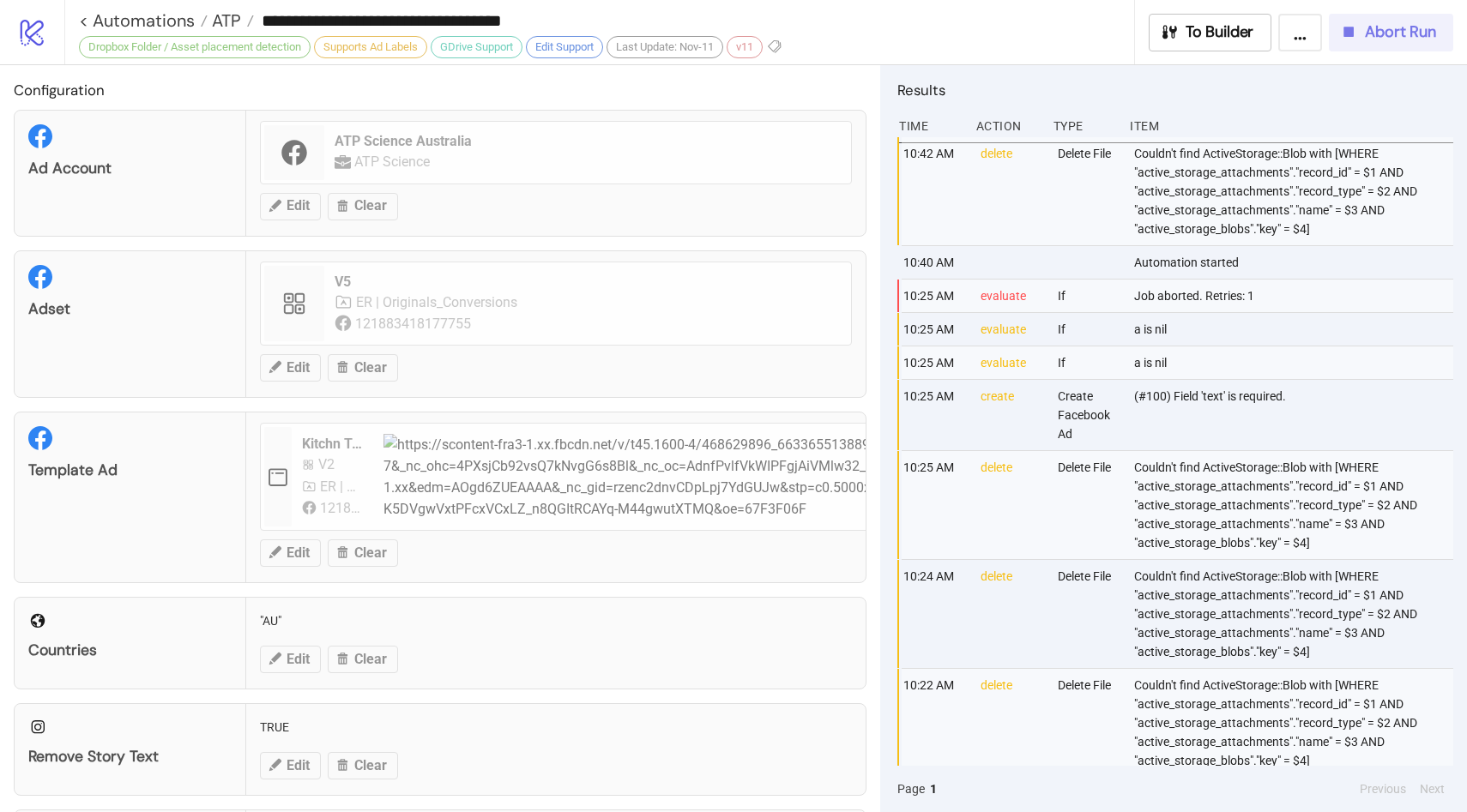
click at [1370, 45] on button "Abort Run" at bounding box center [1390, 32] width 124 height 37
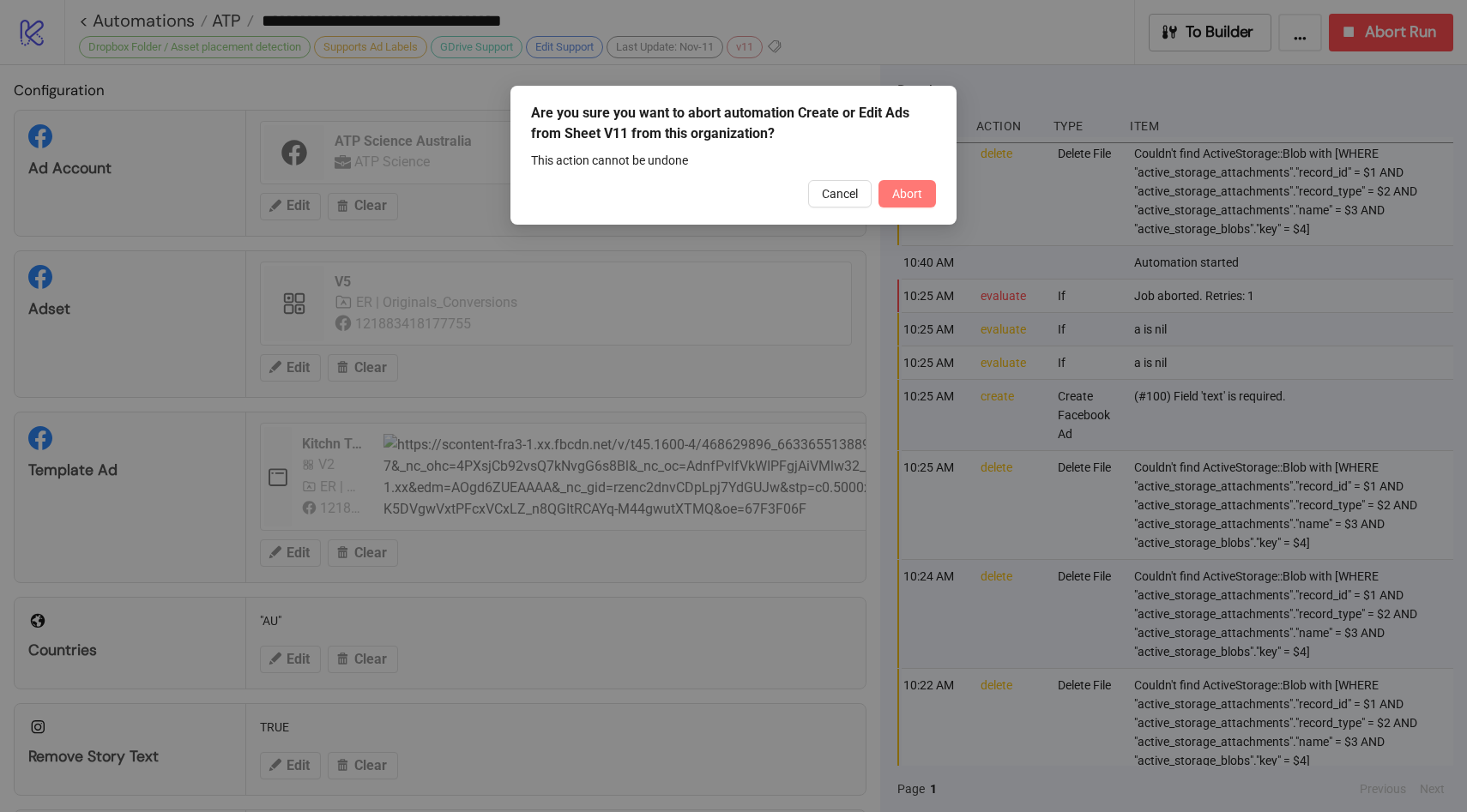
click at [922, 196] on button "Abort" at bounding box center [907, 193] width 57 height 28
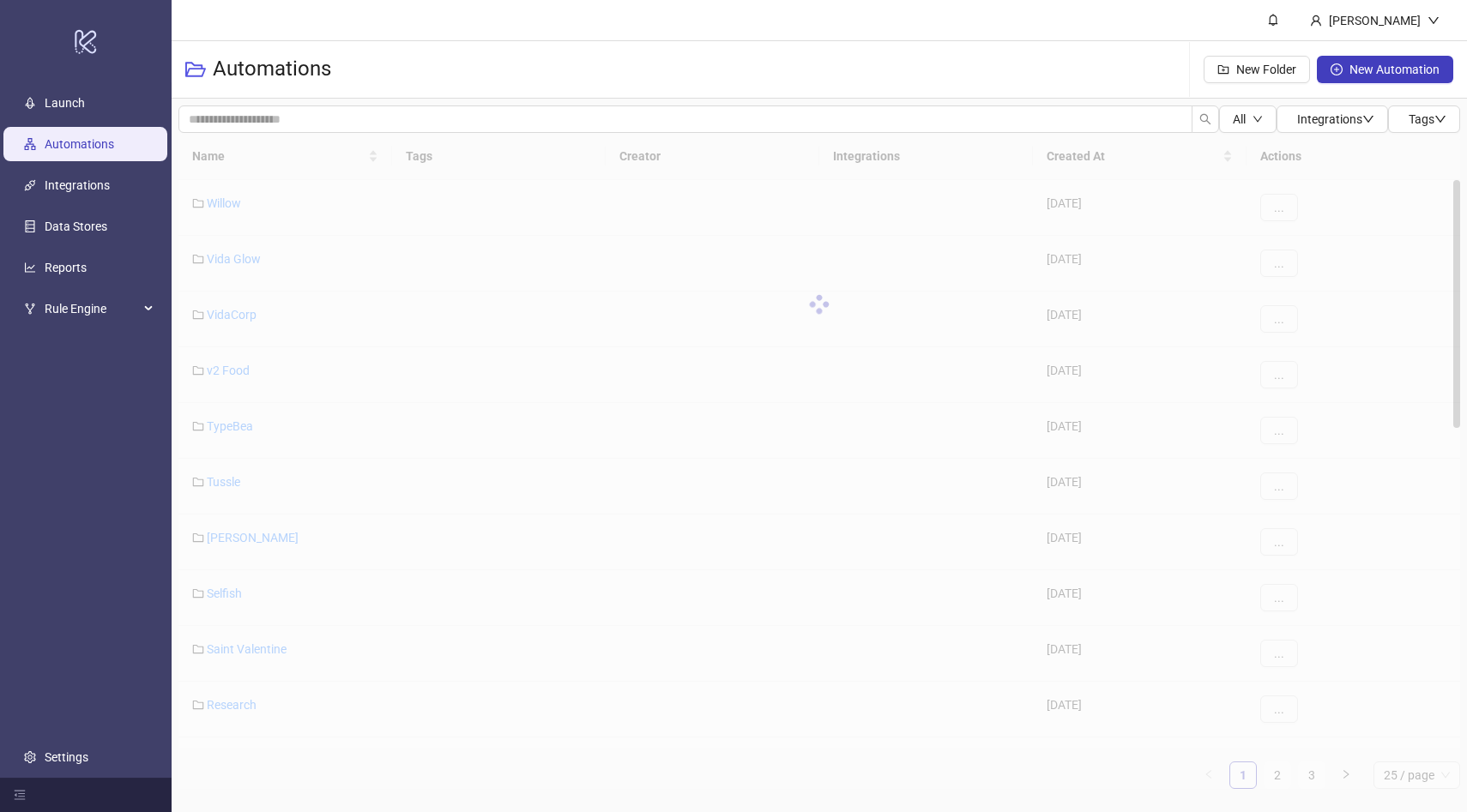
click at [1280, 779] on div "Name Tags Creator Integrations Created At Actions Willow 2024-06-07 ... Vida Gl…" at bounding box center [818, 461] width 1281 height 656
click at [1277, 776] on div "Name Tags Creator Integrations Created At Actions Willow 2024-06-07 ... Vida Gl…" at bounding box center [818, 461] width 1281 height 656
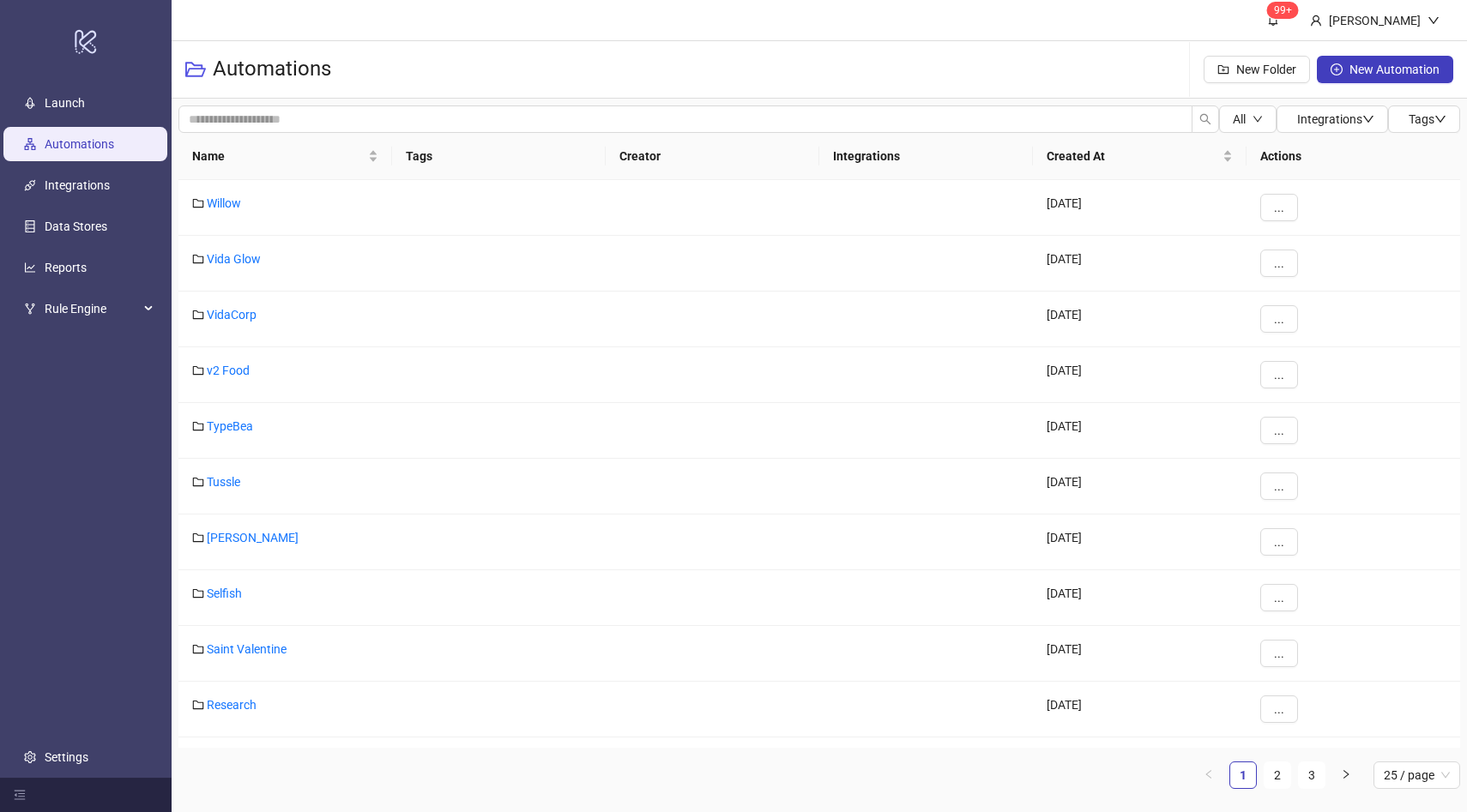
click at [1277, 774] on link "2" at bounding box center [1277, 775] width 26 height 26
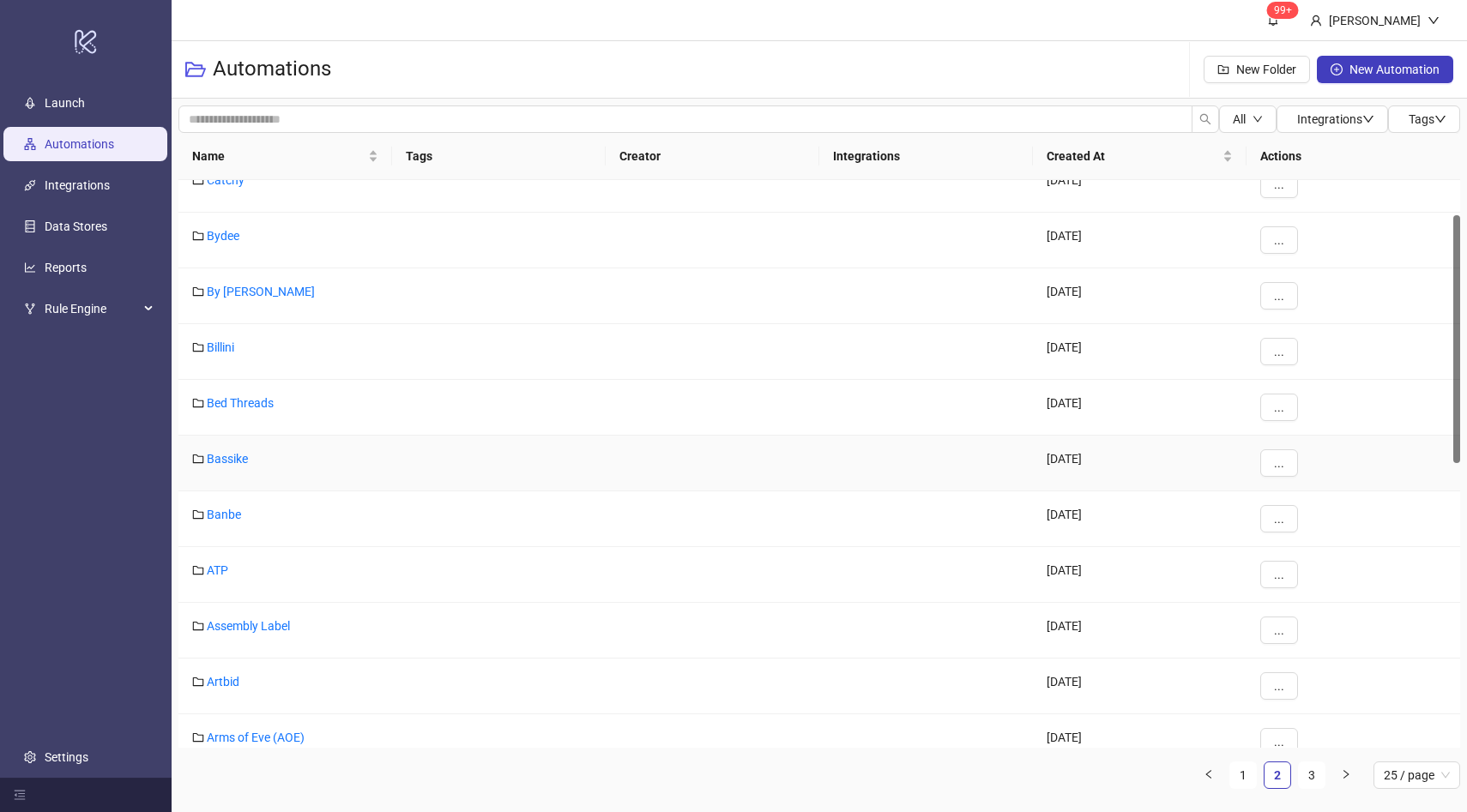
scroll to position [79, 0]
click at [215, 566] on link "ATP" at bounding box center [217, 569] width 21 height 13
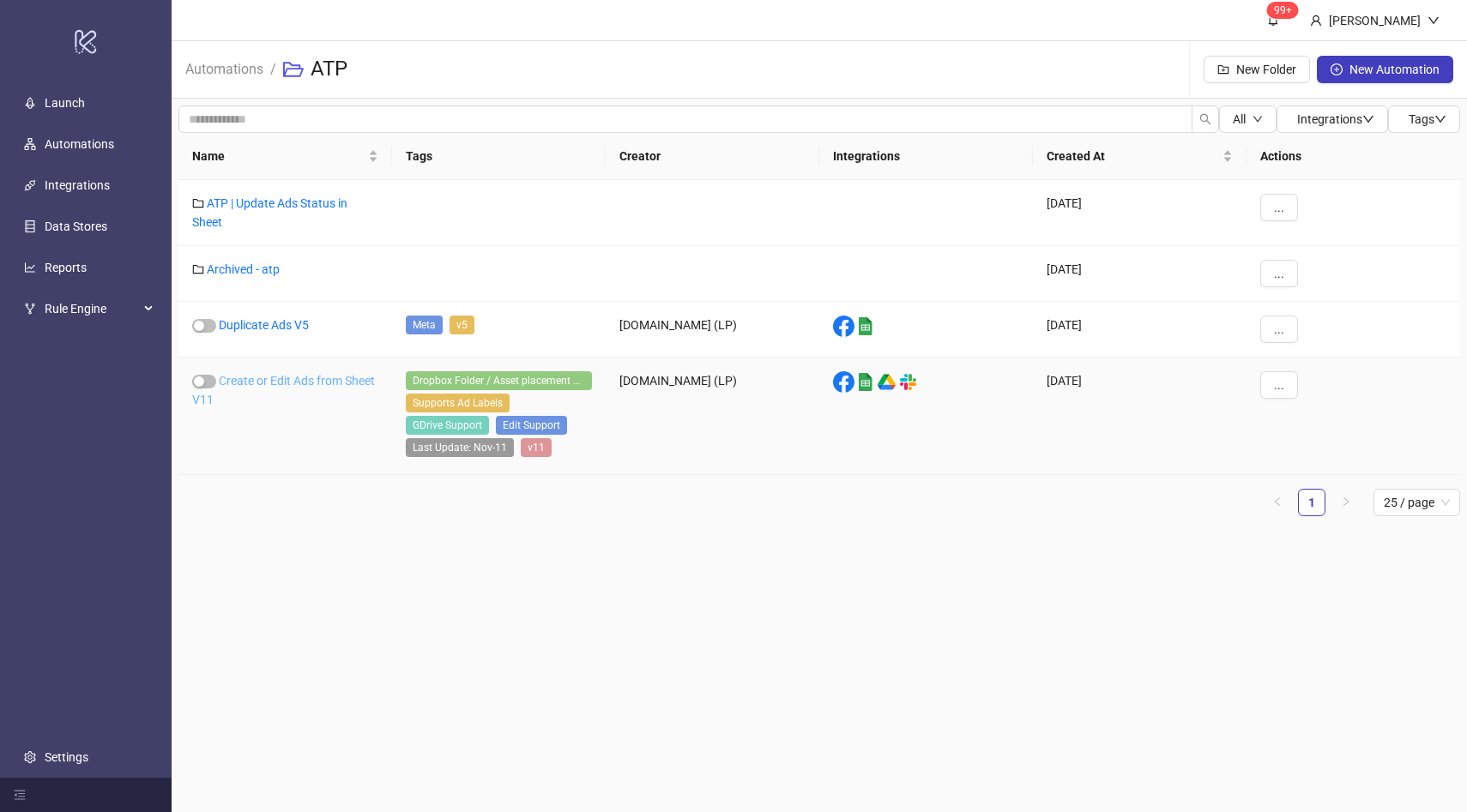
click at [277, 382] on link "Create or Edit Ads from Sheet V11" at bounding box center [283, 390] width 183 height 33
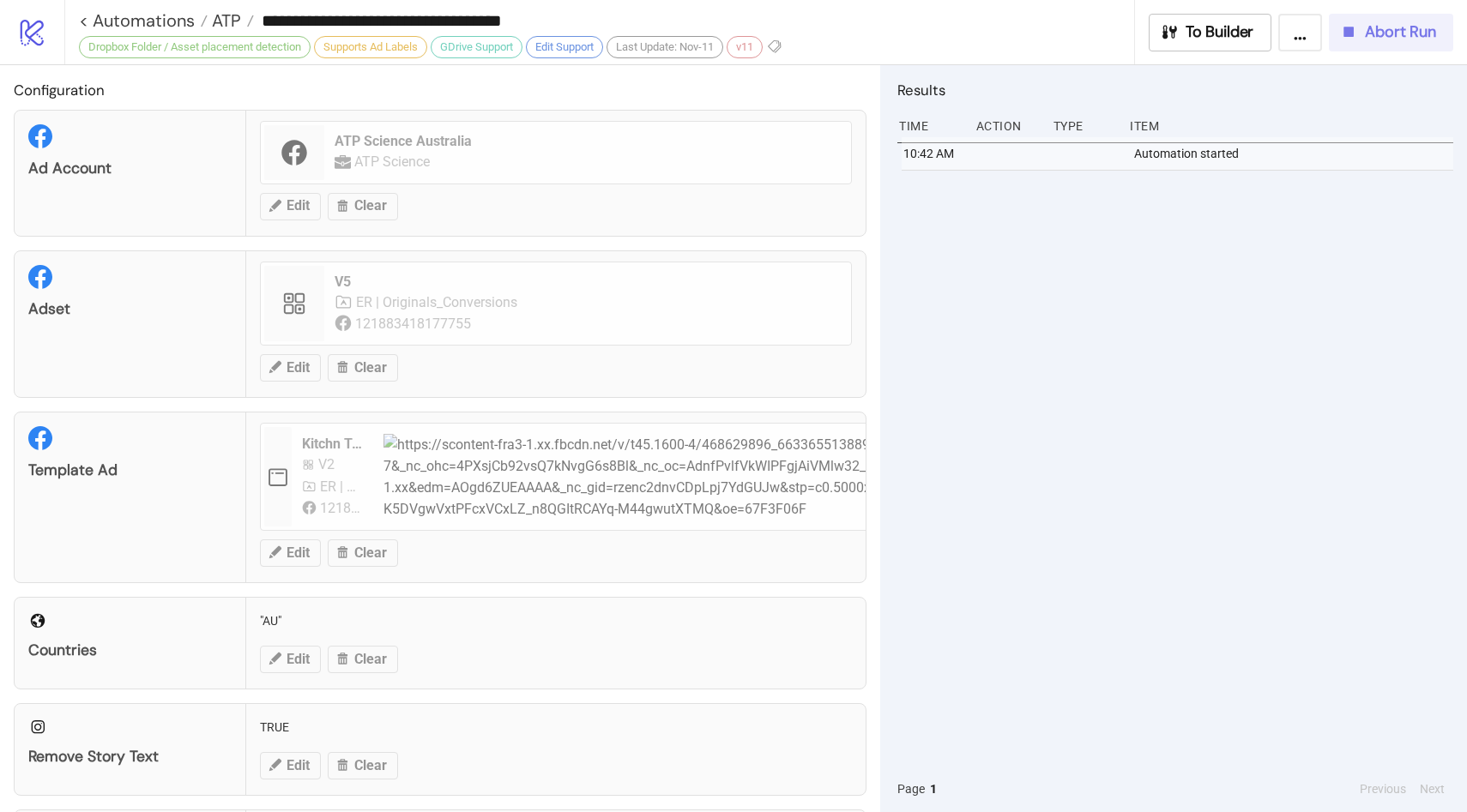
click at [1375, 41] on span "Abort Run" at bounding box center [1400, 32] width 71 height 20
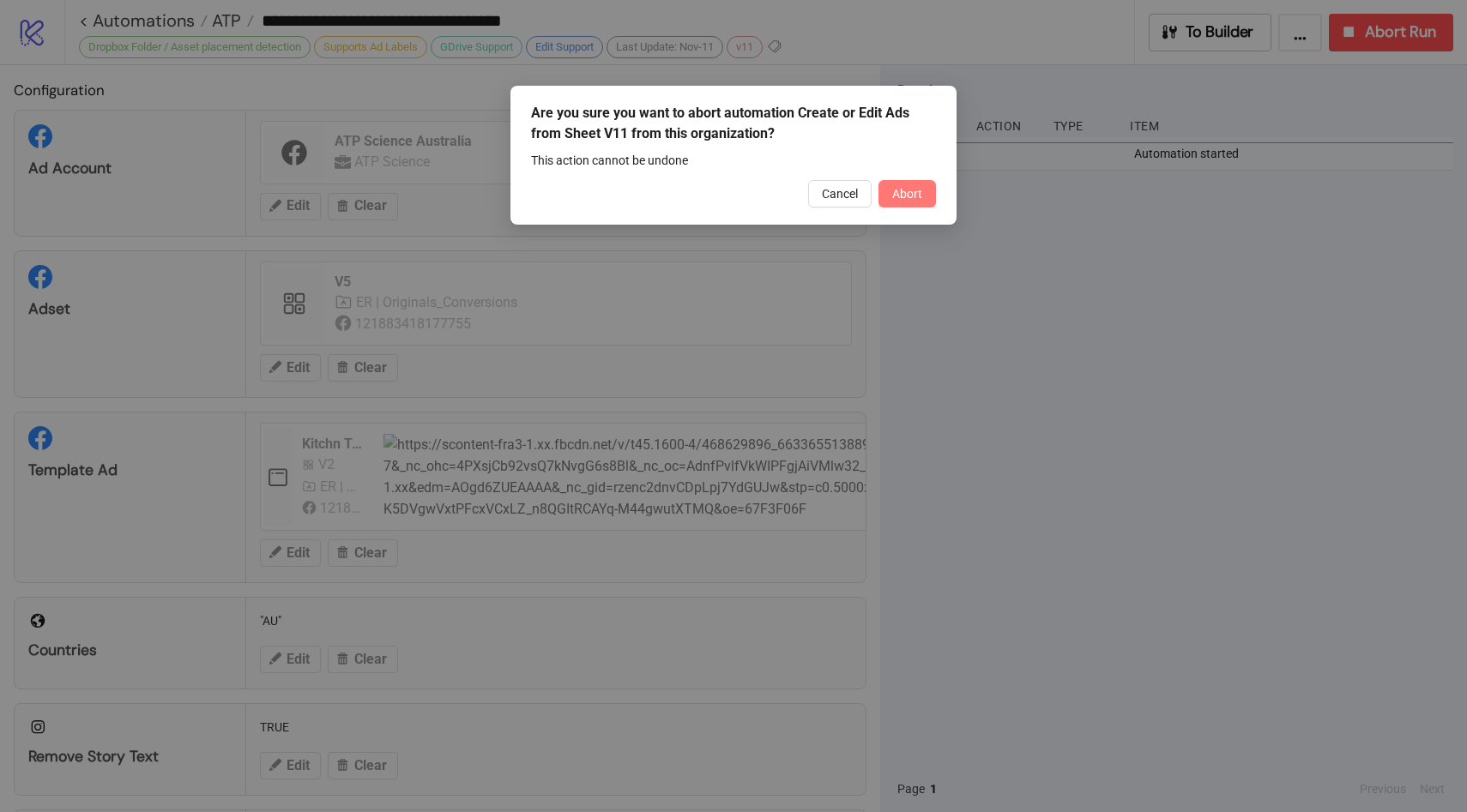
click at [917, 197] on span "Abort" at bounding box center [906, 193] width 30 height 13
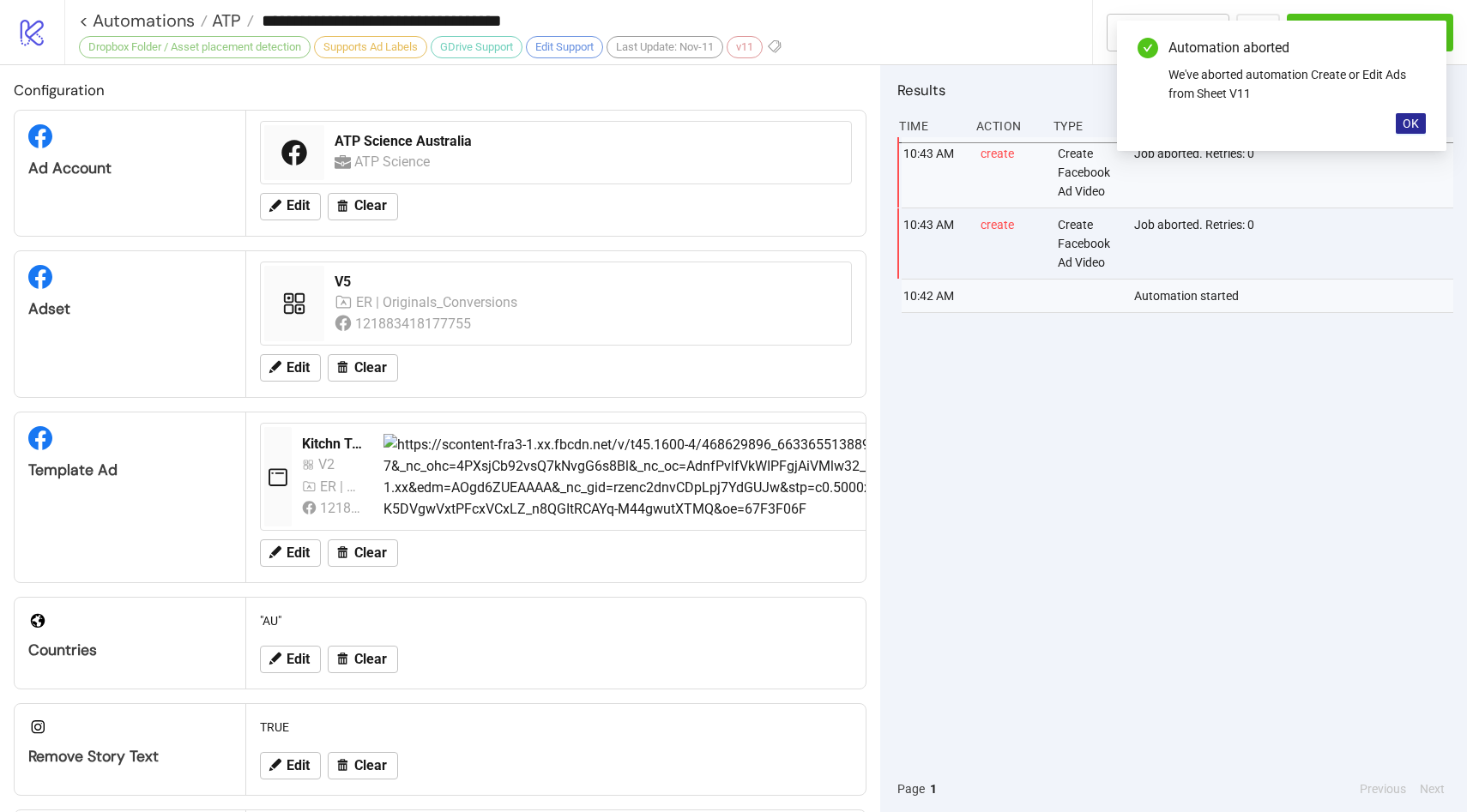
click at [1396, 133] on div "Automation aborted We've aborted automation Create or Edit Ads from Sheet V11 OK" at bounding box center [1281, 86] width 329 height 130
click at [1411, 131] on button "OK" at bounding box center [1410, 123] width 30 height 21
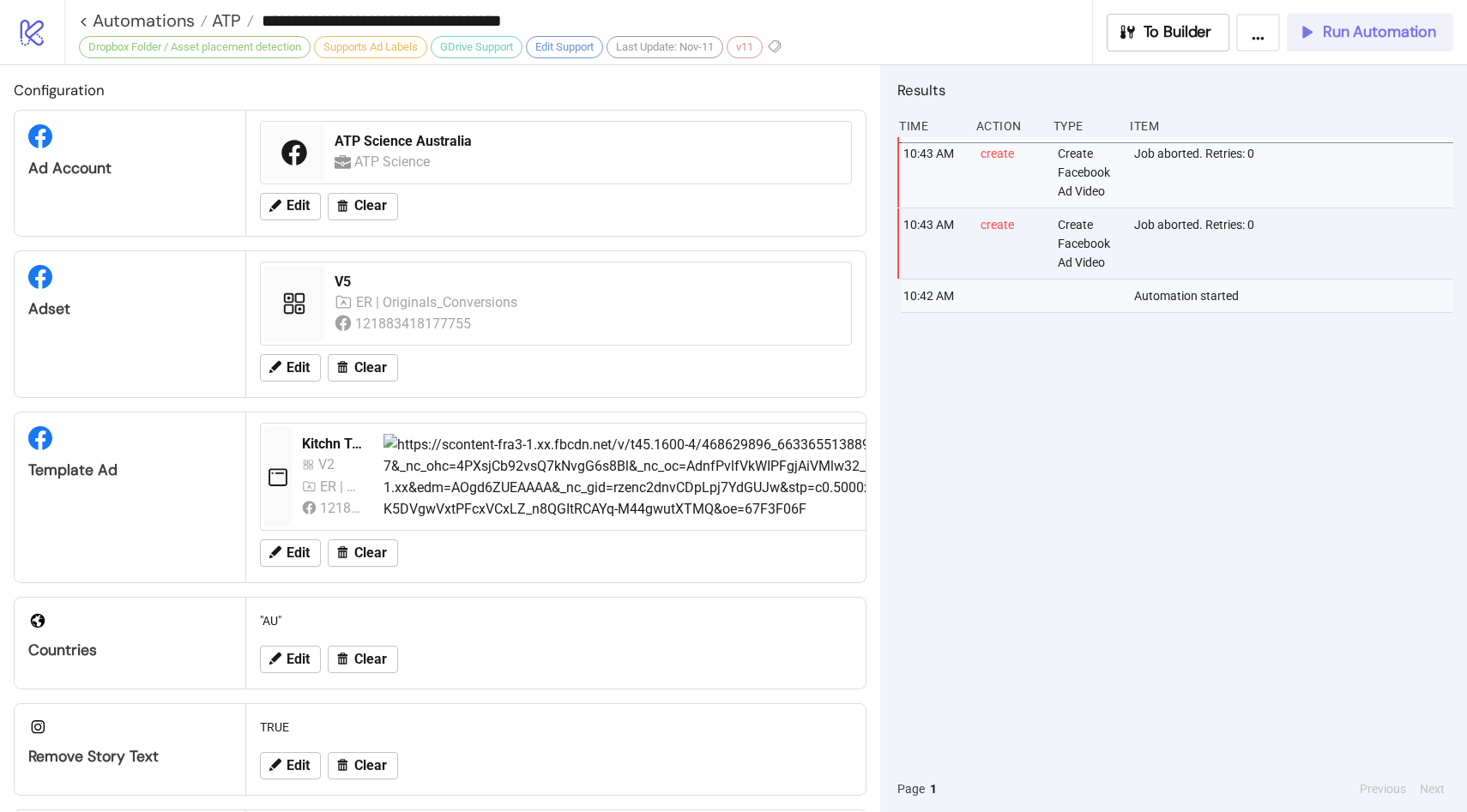
click at [1392, 34] on span "Run Automation" at bounding box center [1379, 32] width 113 height 20
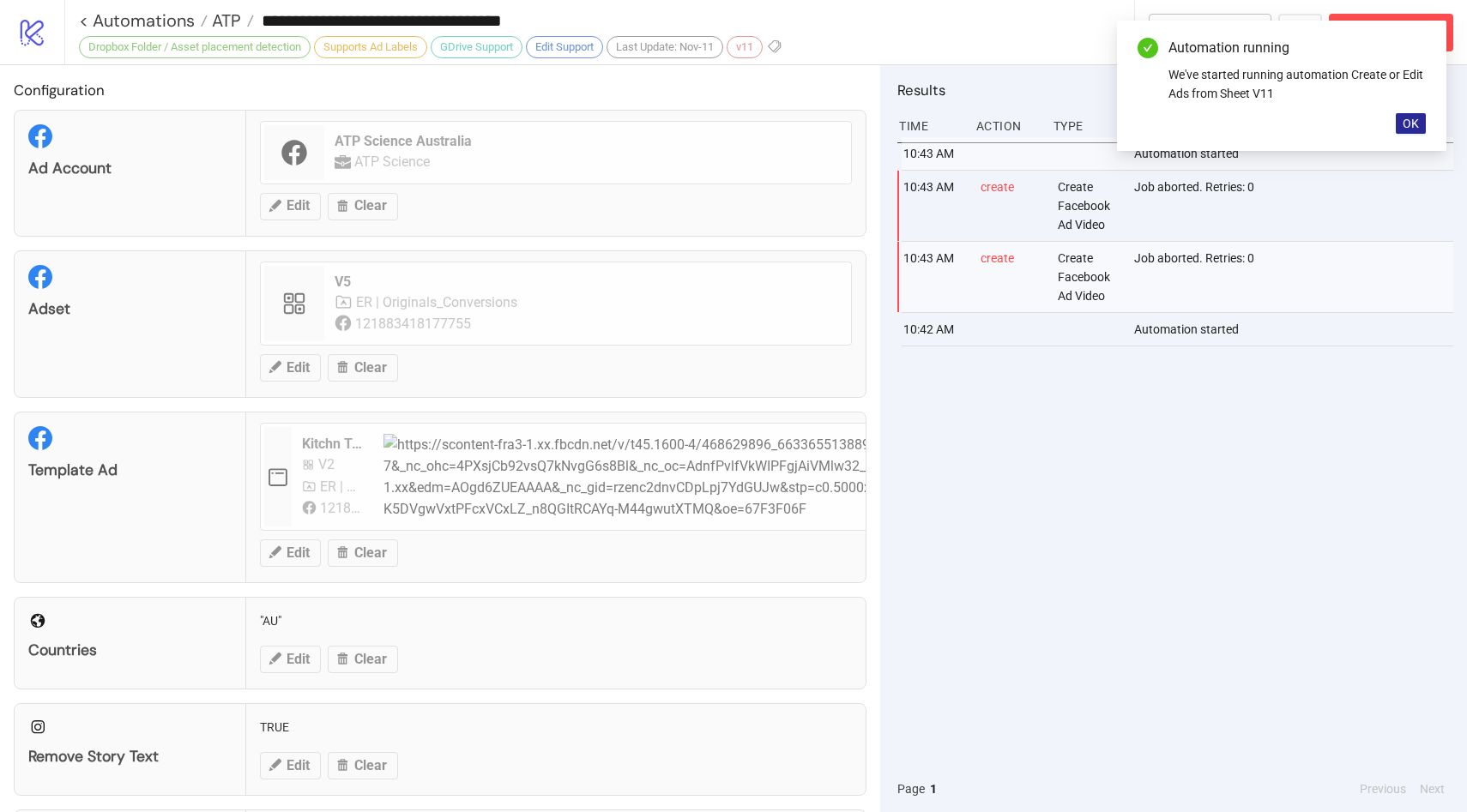
click at [1414, 120] on span "OK" at bounding box center [1410, 123] width 16 height 13
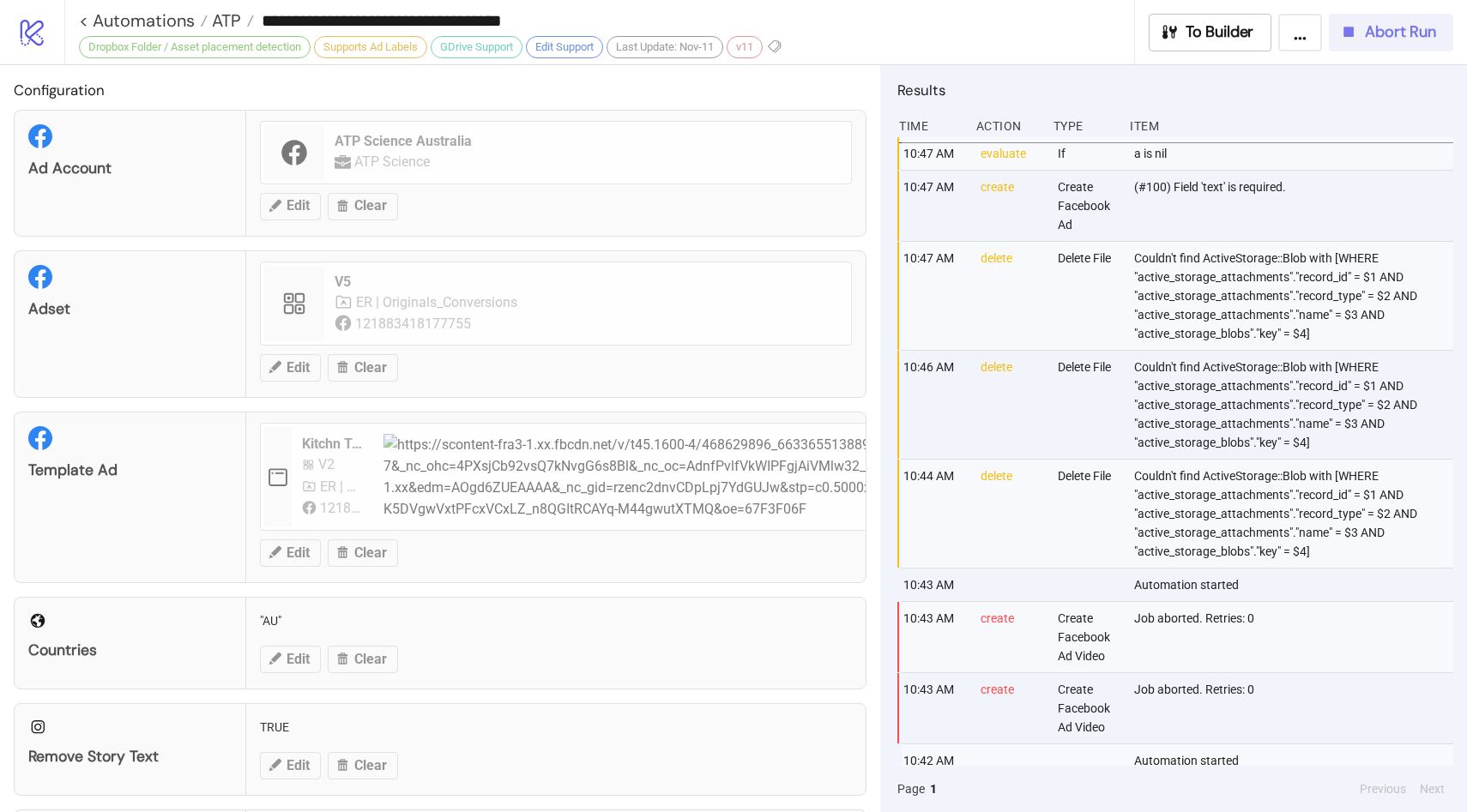
click at [1343, 43] on button "Abort Run" at bounding box center [1390, 32] width 124 height 37
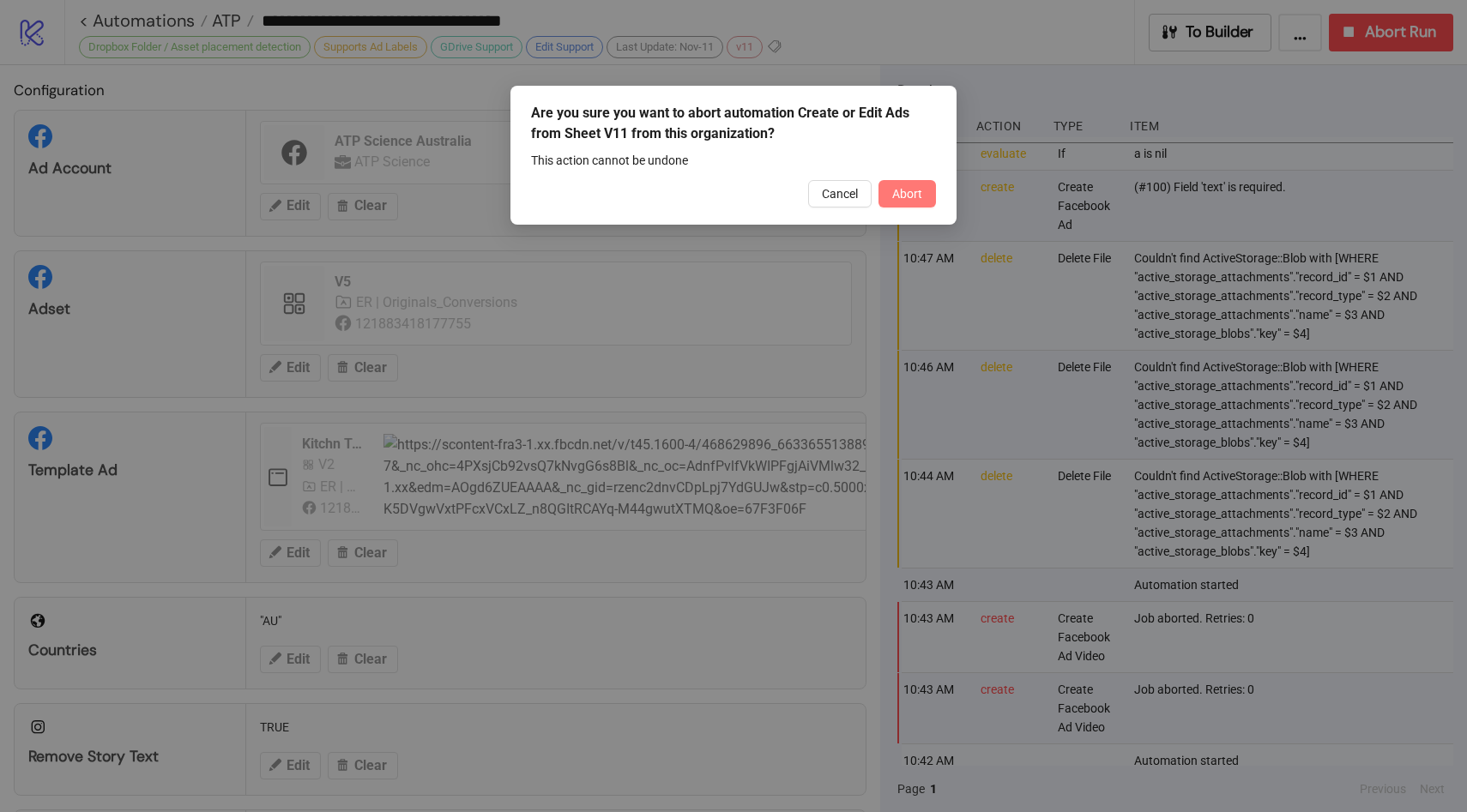
click at [926, 187] on button "Abort" at bounding box center [907, 193] width 57 height 28
